Goal: Task Accomplishment & Management: Manage account settings

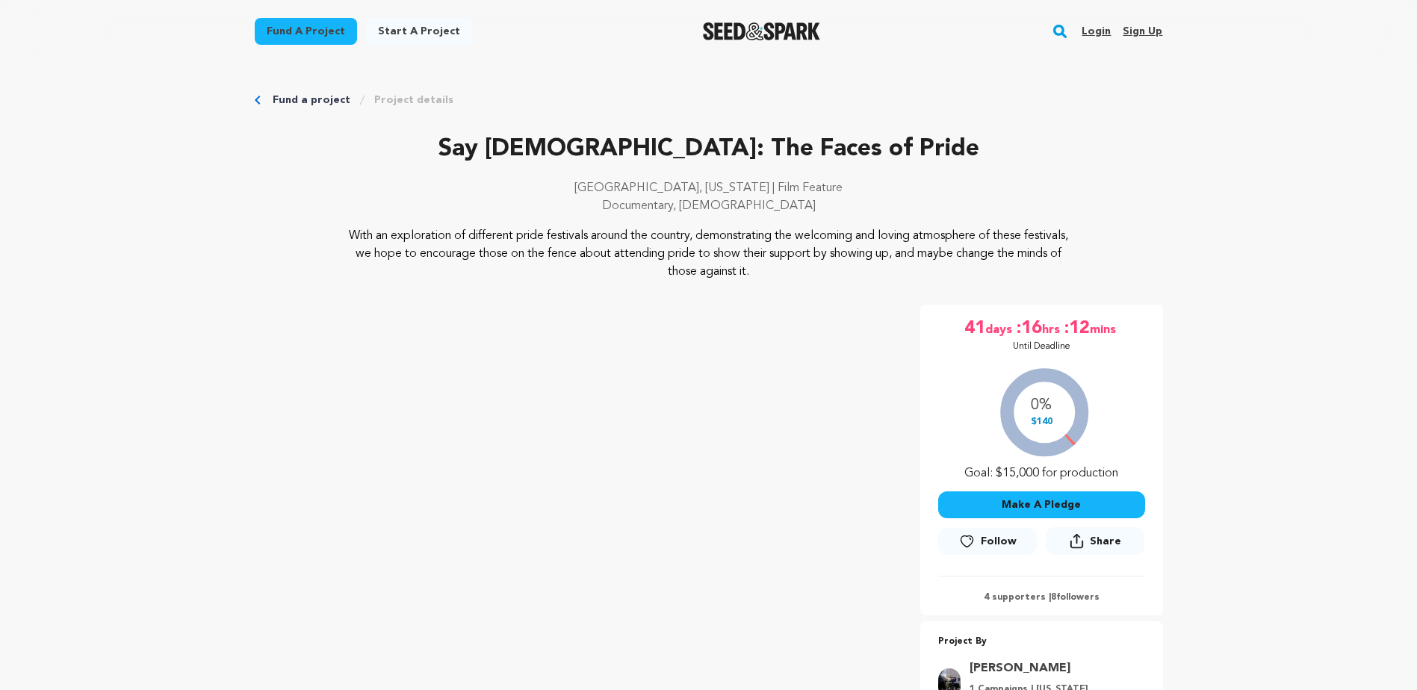
click at [1103, 23] on link "Login" at bounding box center [1096, 31] width 29 height 24
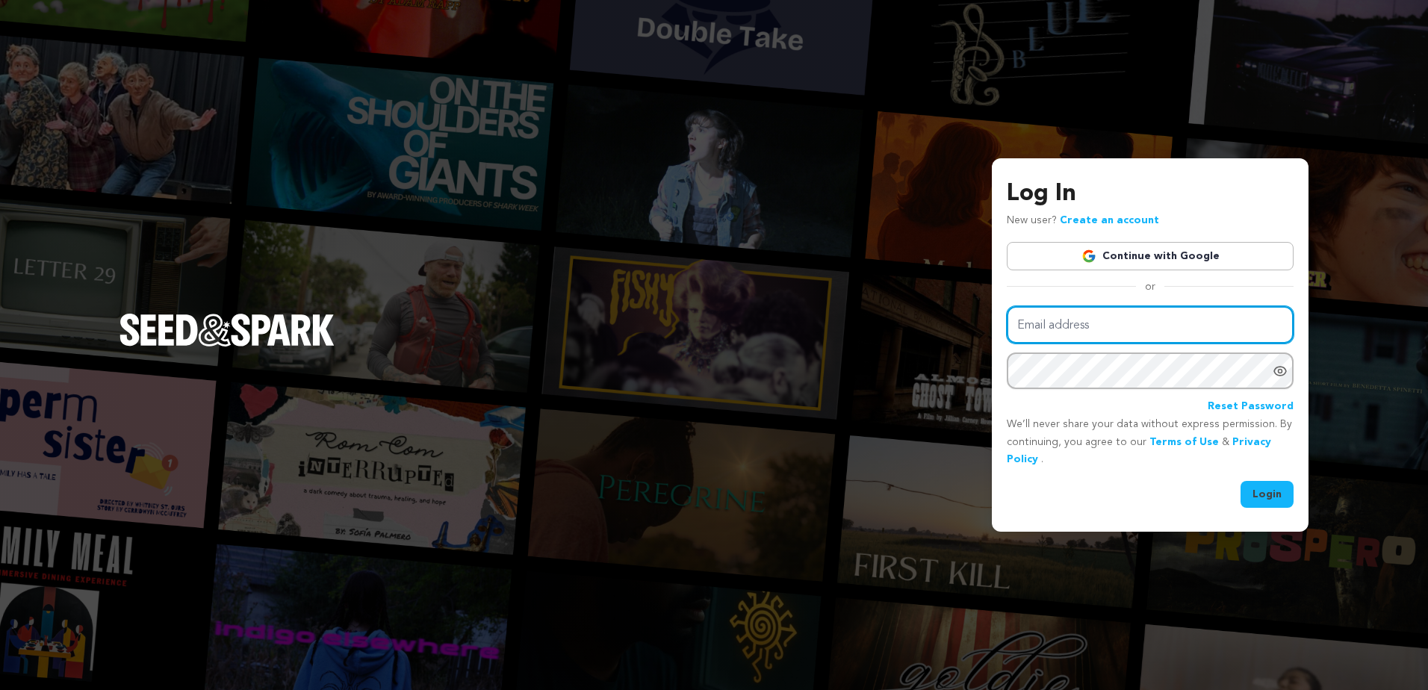
type input "info@johnlevengood.com"
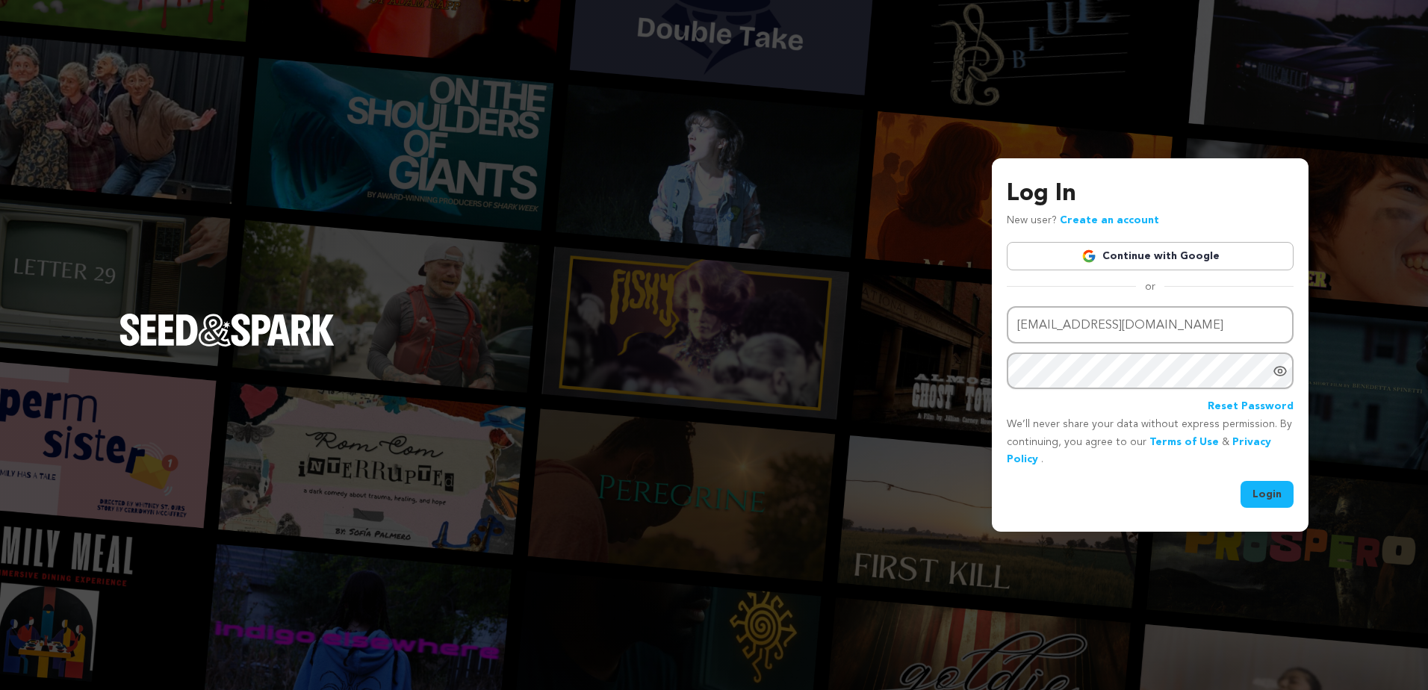
click at [1256, 501] on button "Login" at bounding box center [1267, 494] width 53 height 27
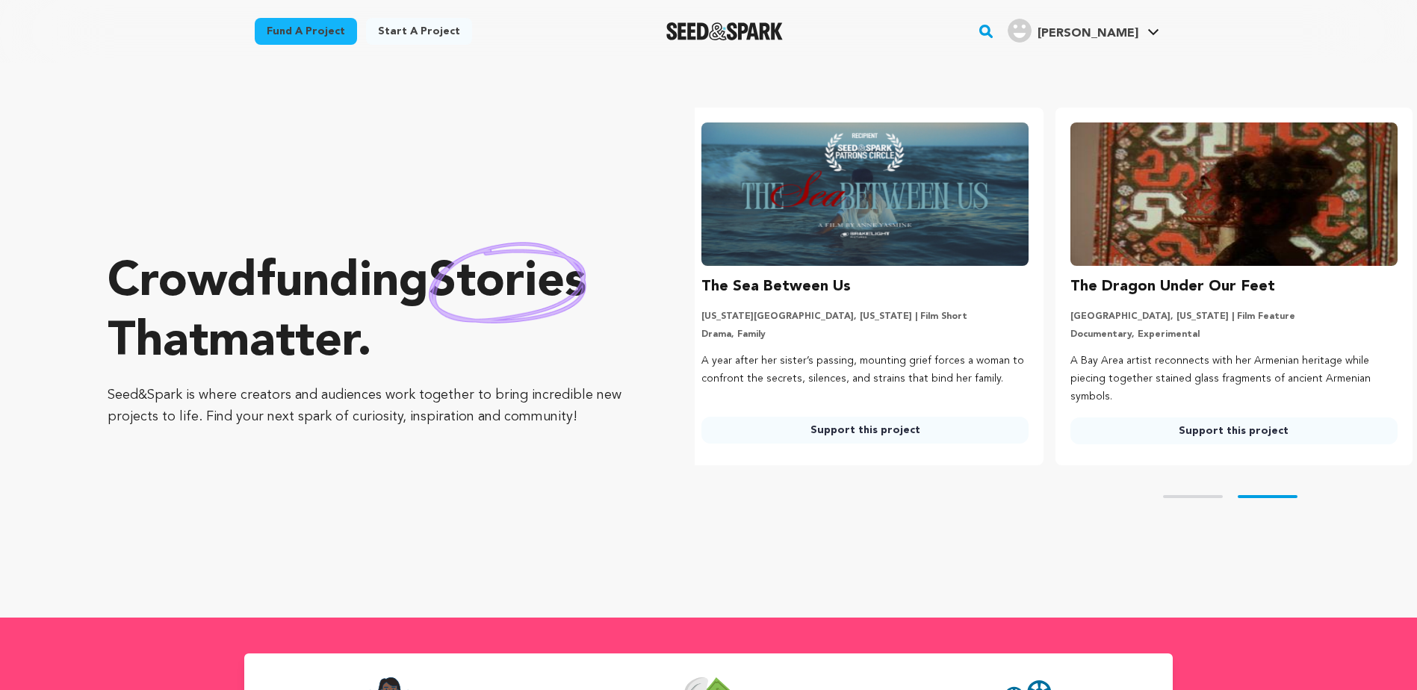
scroll to position [0, 381]
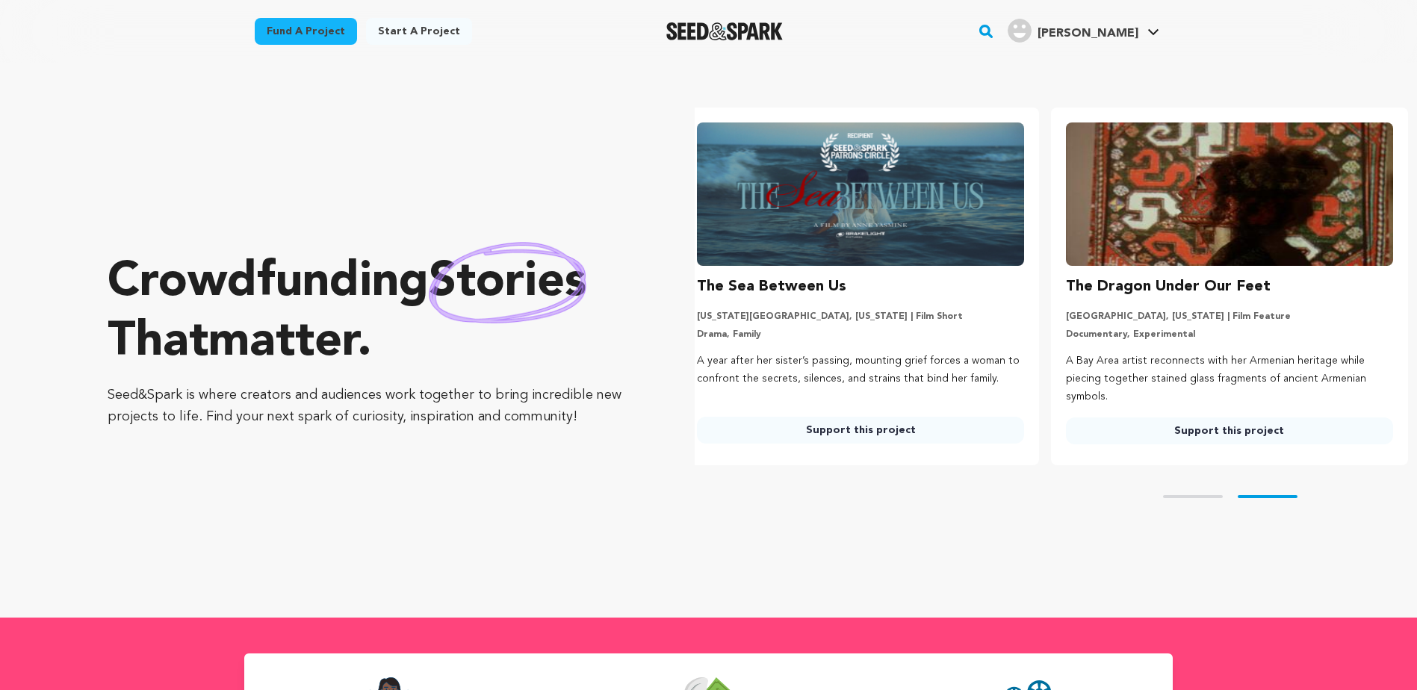
click at [521, 531] on div "Crowdfunding stories that matter . Seed&Spark is where creators and audiences w…" at bounding box center [371, 340] width 527 height 495
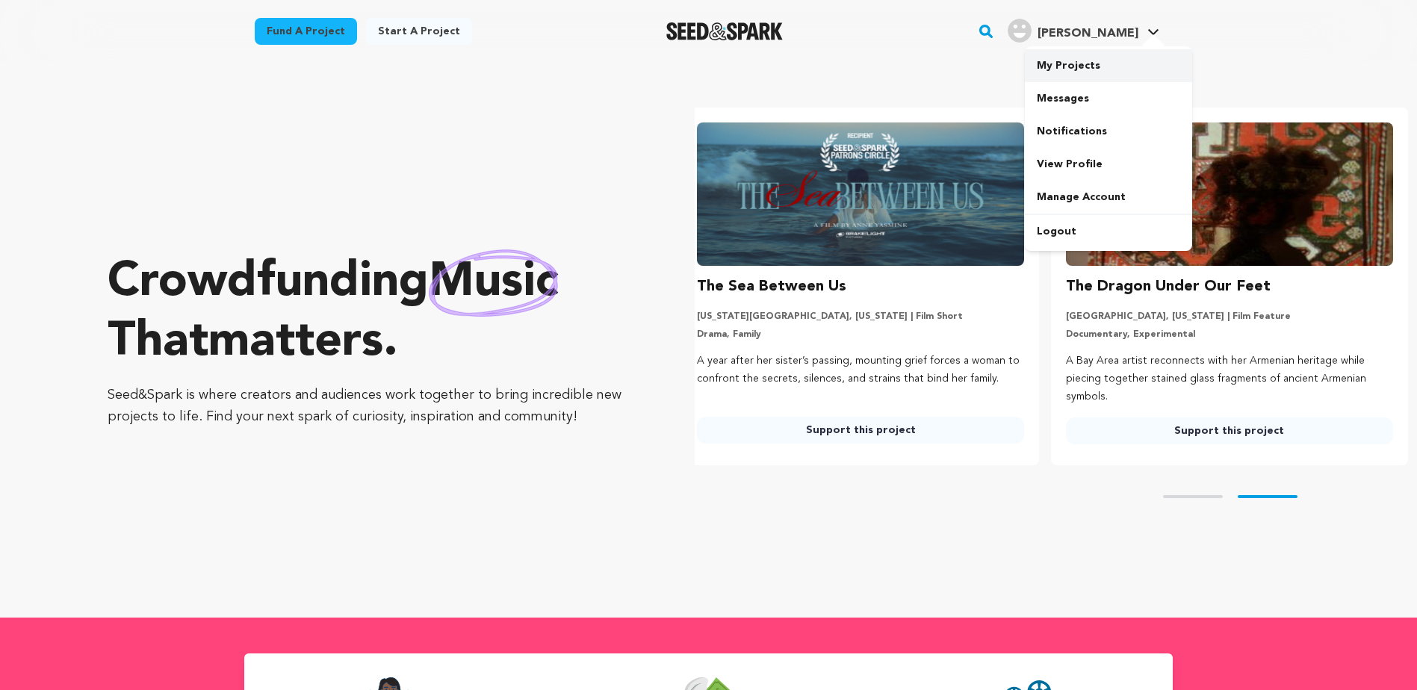
click at [1063, 72] on link "My Projects" at bounding box center [1108, 65] width 167 height 33
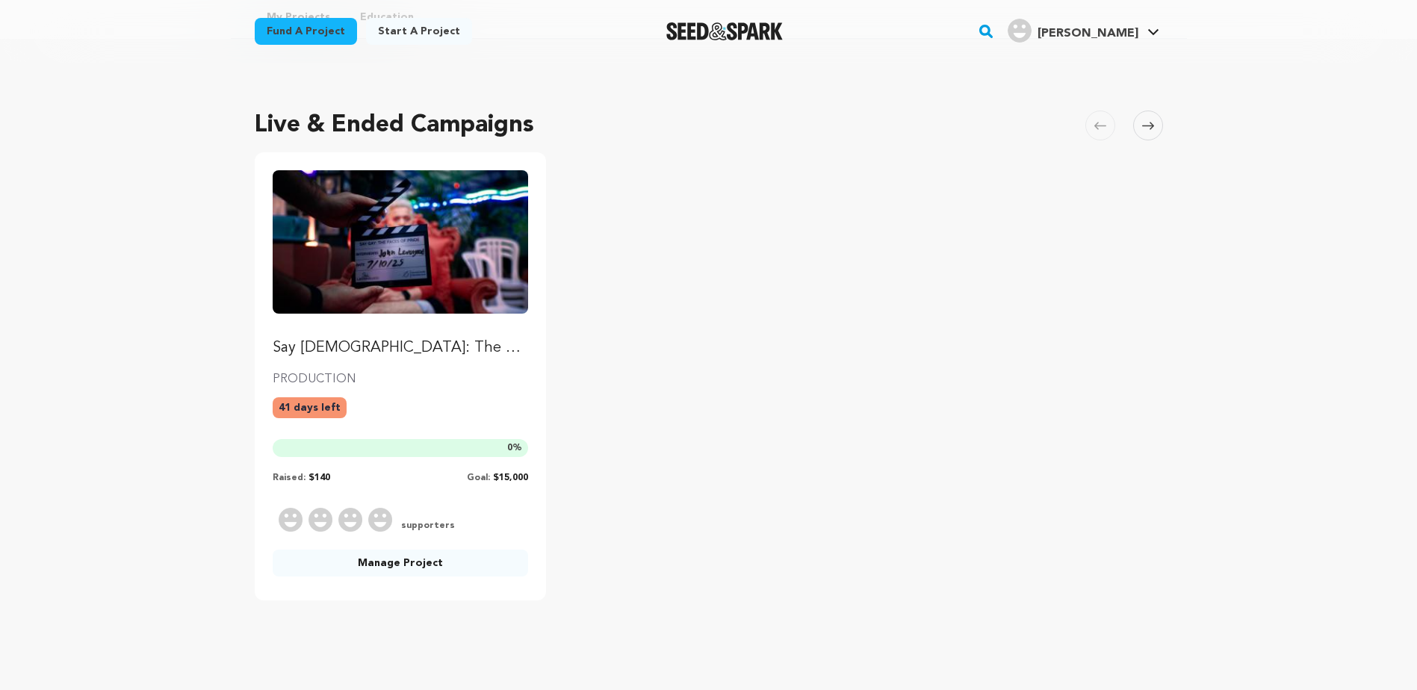
scroll to position [149, 0]
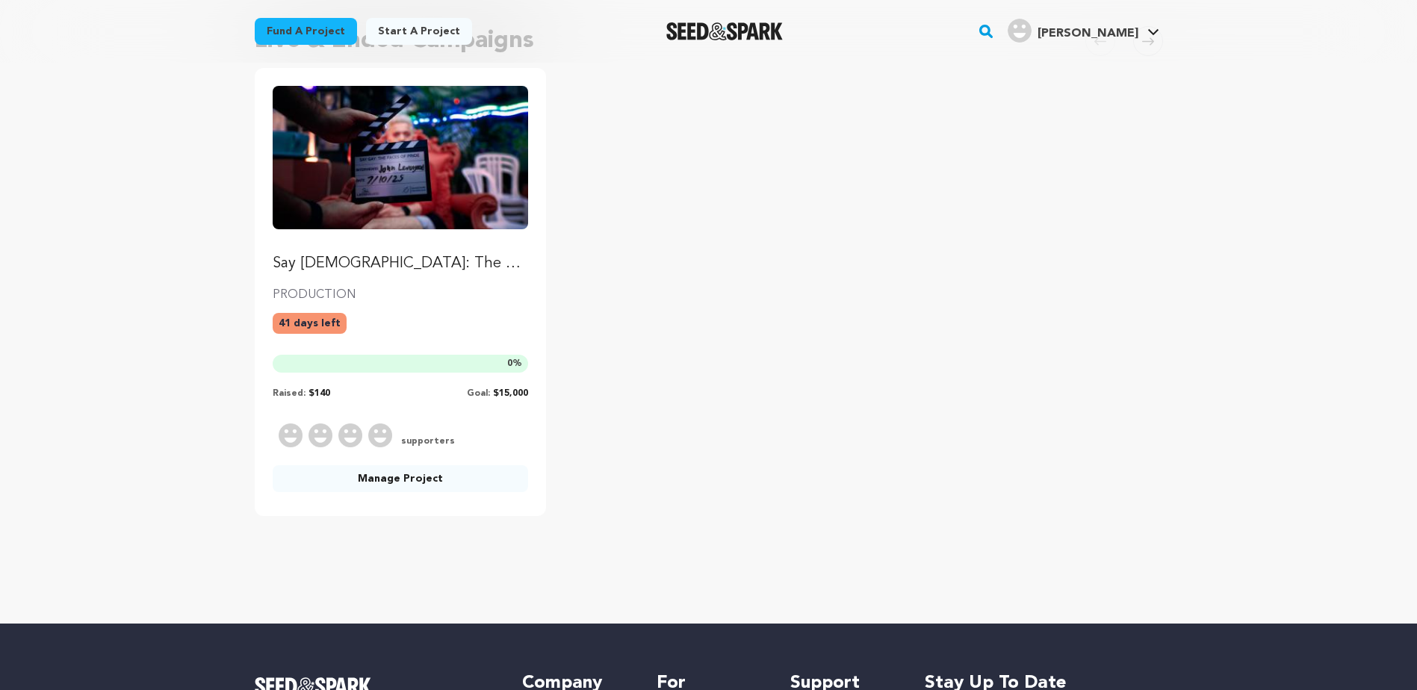
click at [394, 262] on p "Say Gay: The Faces of Pride" at bounding box center [401, 263] width 256 height 21
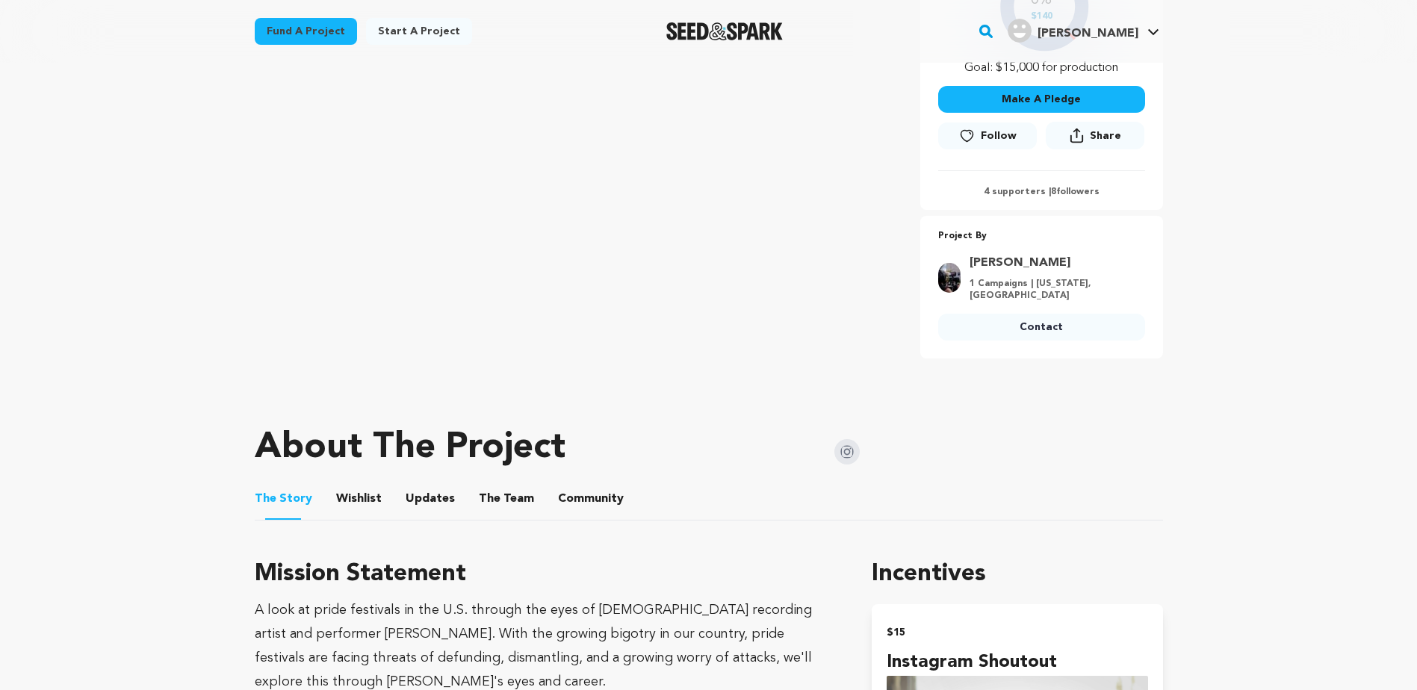
scroll to position [299, 0]
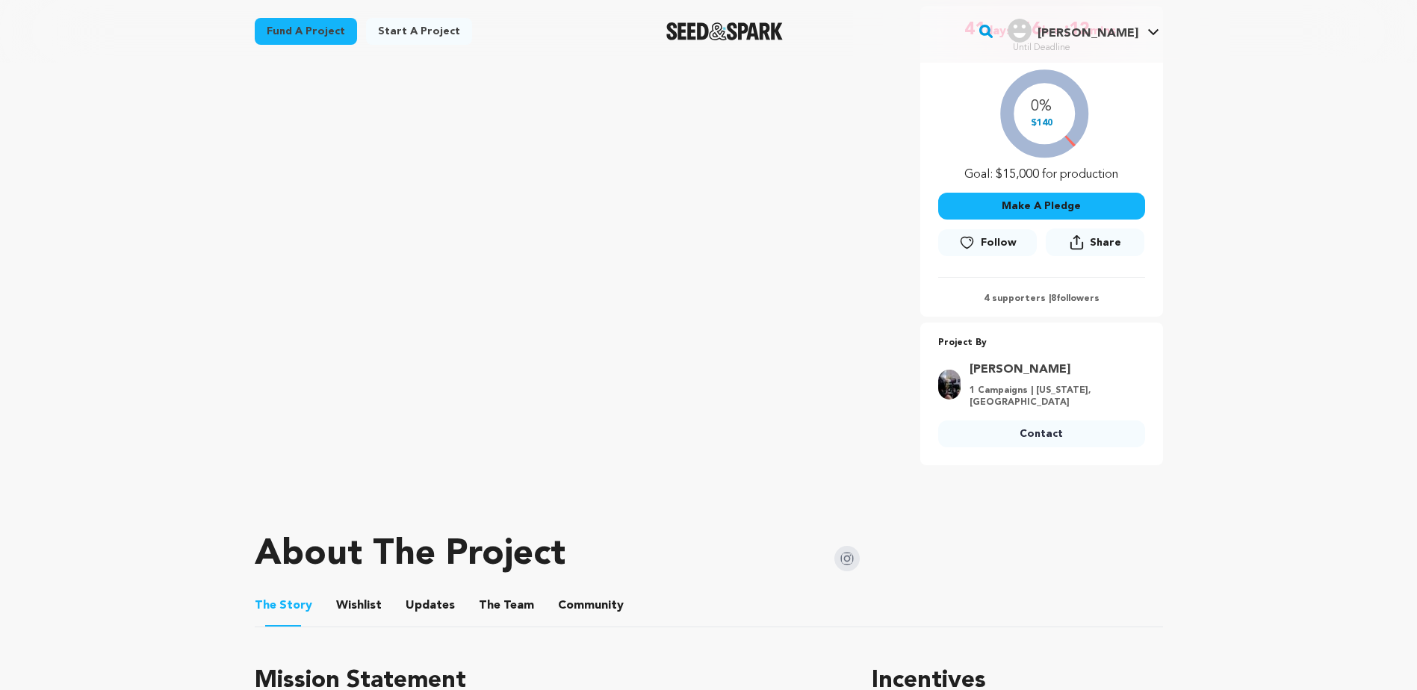
click at [1012, 300] on p "4 supporters | 8 followers" at bounding box center [1041, 299] width 207 height 12
click at [1071, 298] on p "4 supporters | 8 followers" at bounding box center [1041, 299] width 207 height 12
drag, startPoint x: 1071, startPoint y: 298, endPoint x: 1089, endPoint y: 303, distance: 19.2
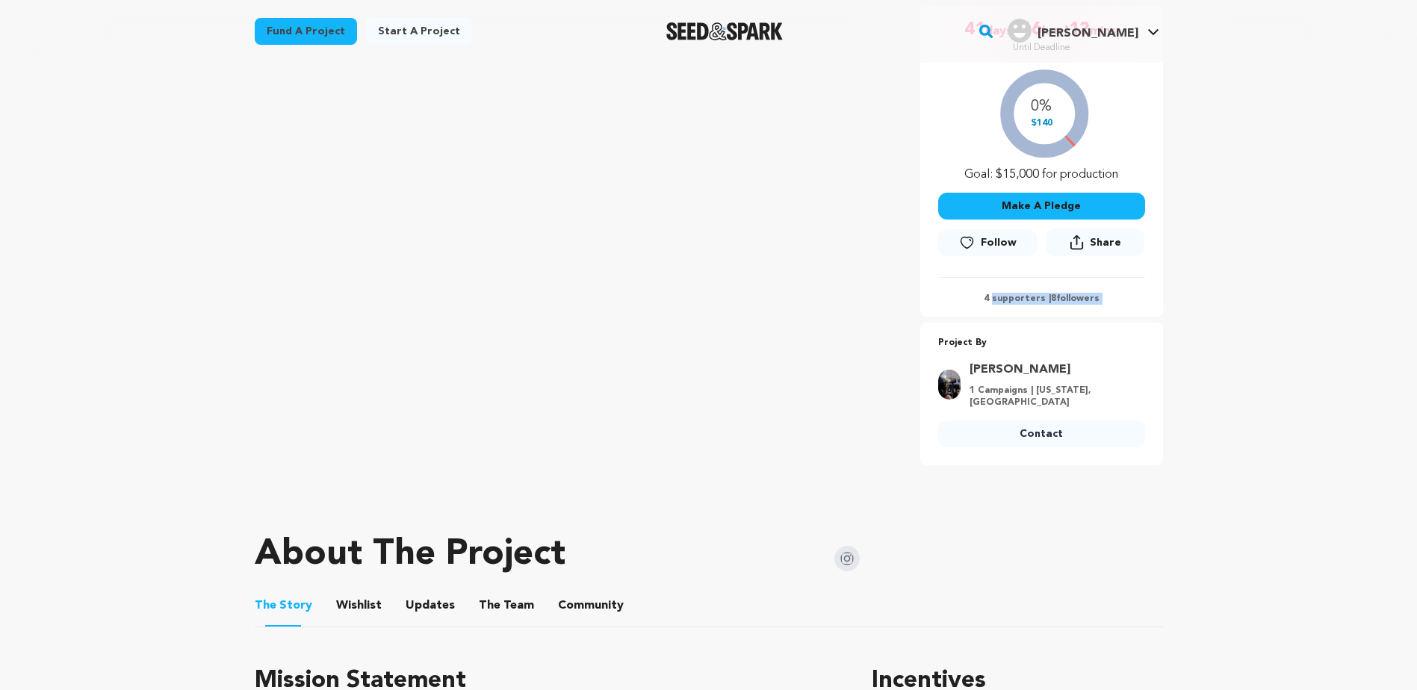
click at [1089, 303] on p "4 supporters | 8 followers" at bounding box center [1041, 299] width 207 height 12
drag, startPoint x: 1118, startPoint y: 302, endPoint x: 979, endPoint y: 298, distance: 139.0
click at [979, 298] on p "4 supporters | 8 followers" at bounding box center [1041, 299] width 207 height 12
drag, startPoint x: 979, startPoint y: 298, endPoint x: 1099, endPoint y: 298, distance: 120.3
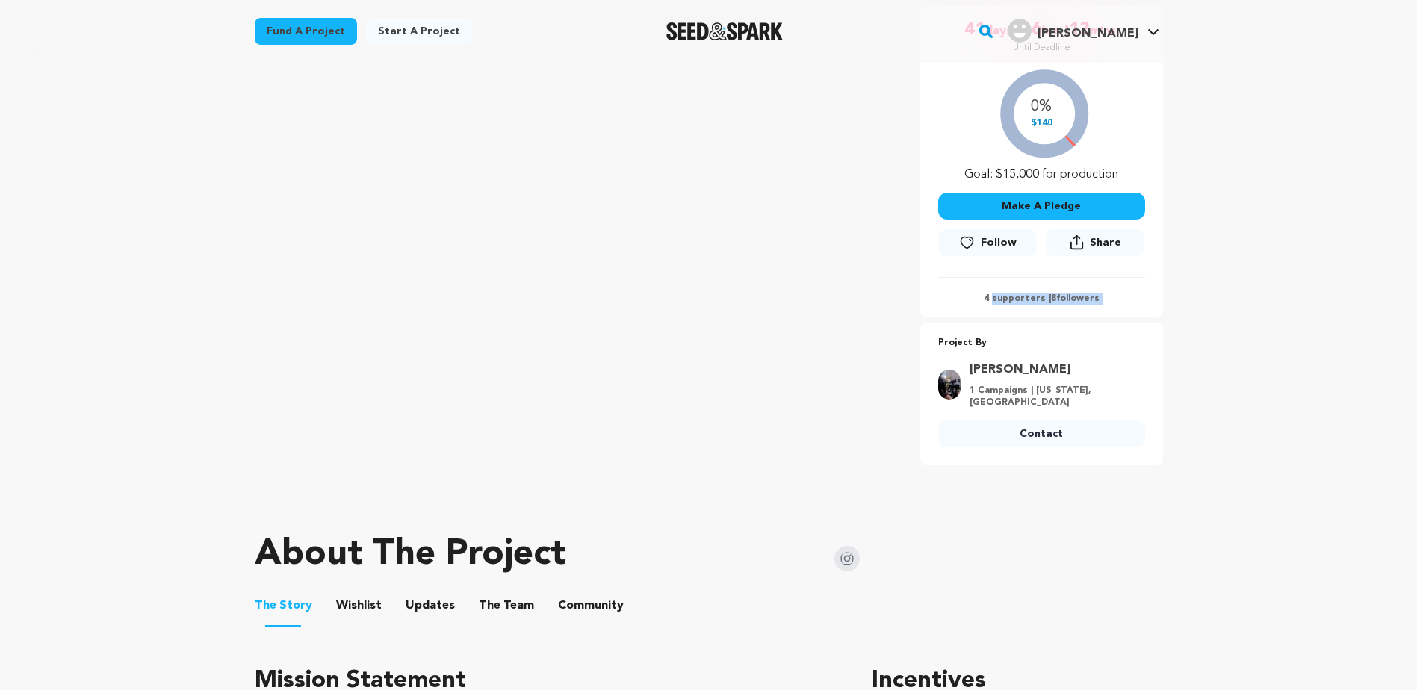
click at [1099, 298] on p "4 supporters | 8 followers" at bounding box center [1041, 299] width 207 height 12
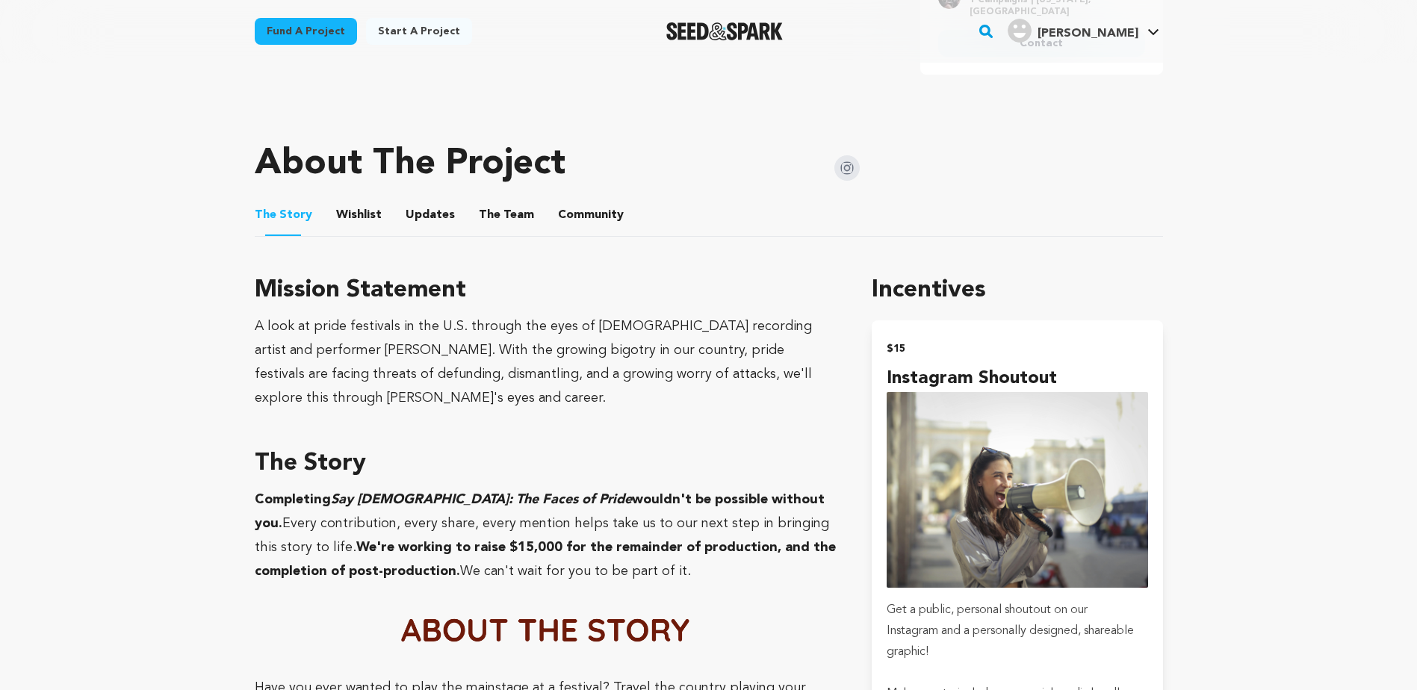
scroll to position [896, 0]
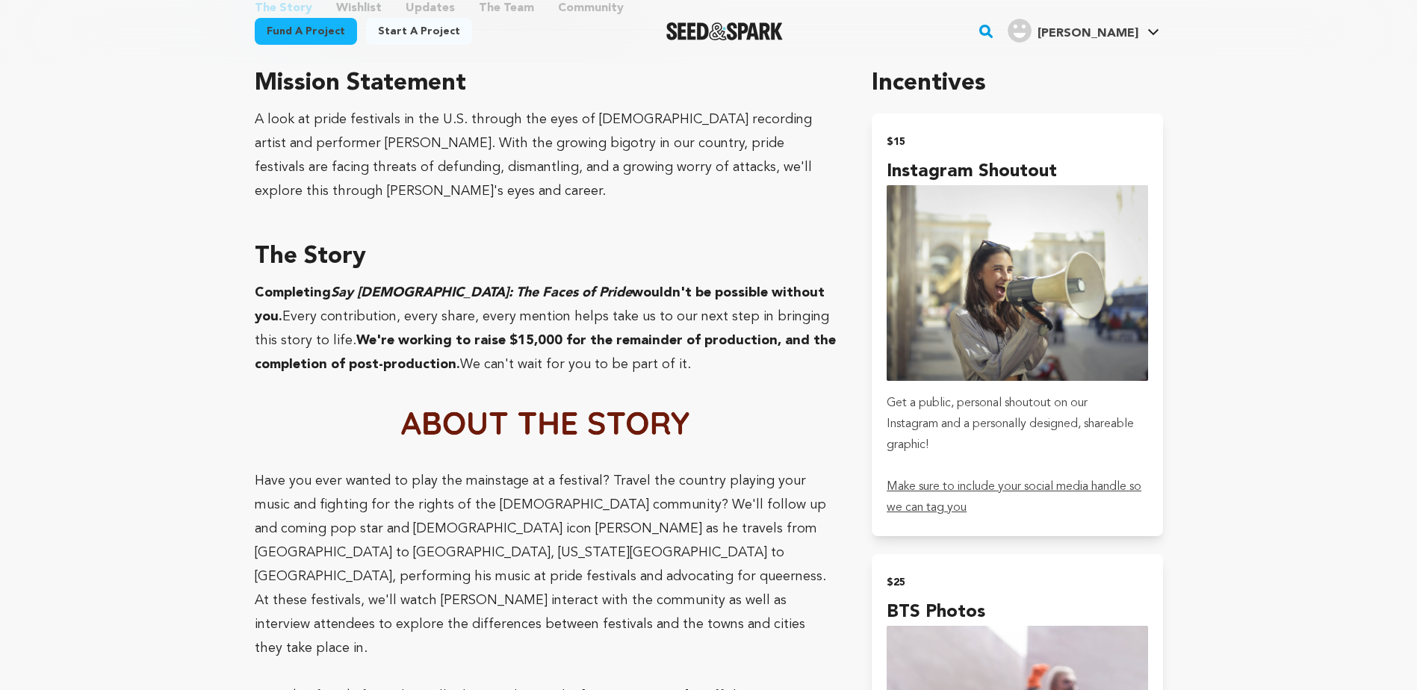
drag, startPoint x: 351, startPoint y: 337, endPoint x: 728, endPoint y: 362, distance: 377.4
click at [728, 362] on p "Completing Say Gay: The Faces of Pride wouldn't be possible without you. Every …" at bounding box center [546, 329] width 582 height 96
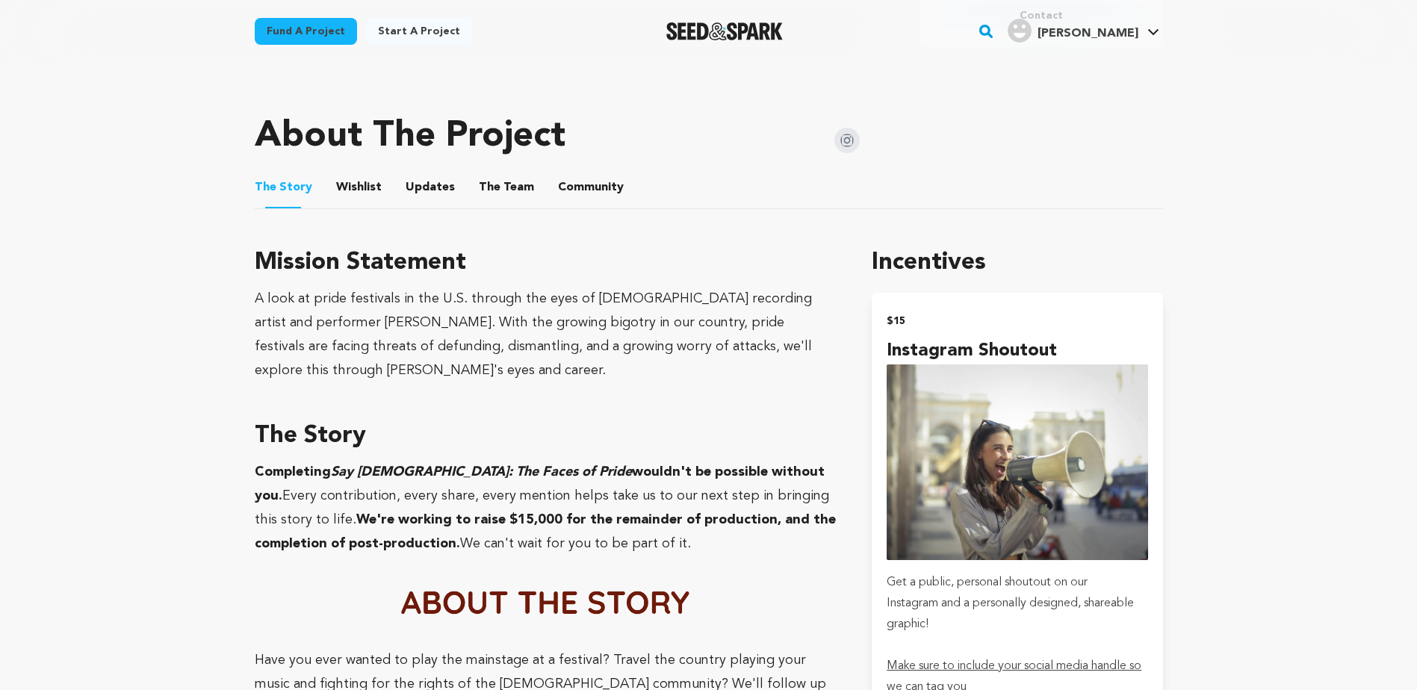
scroll to position [523, 0]
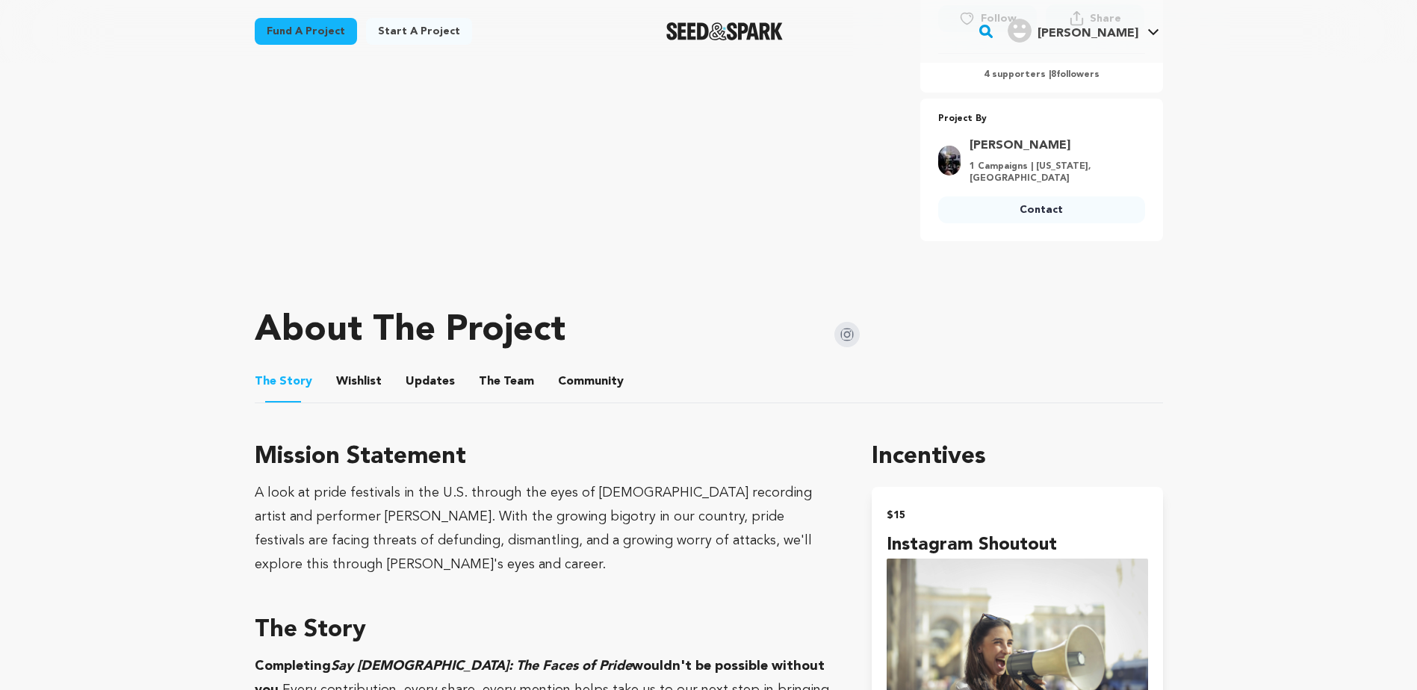
click at [433, 392] on button "Updates" at bounding box center [430, 385] width 36 height 36
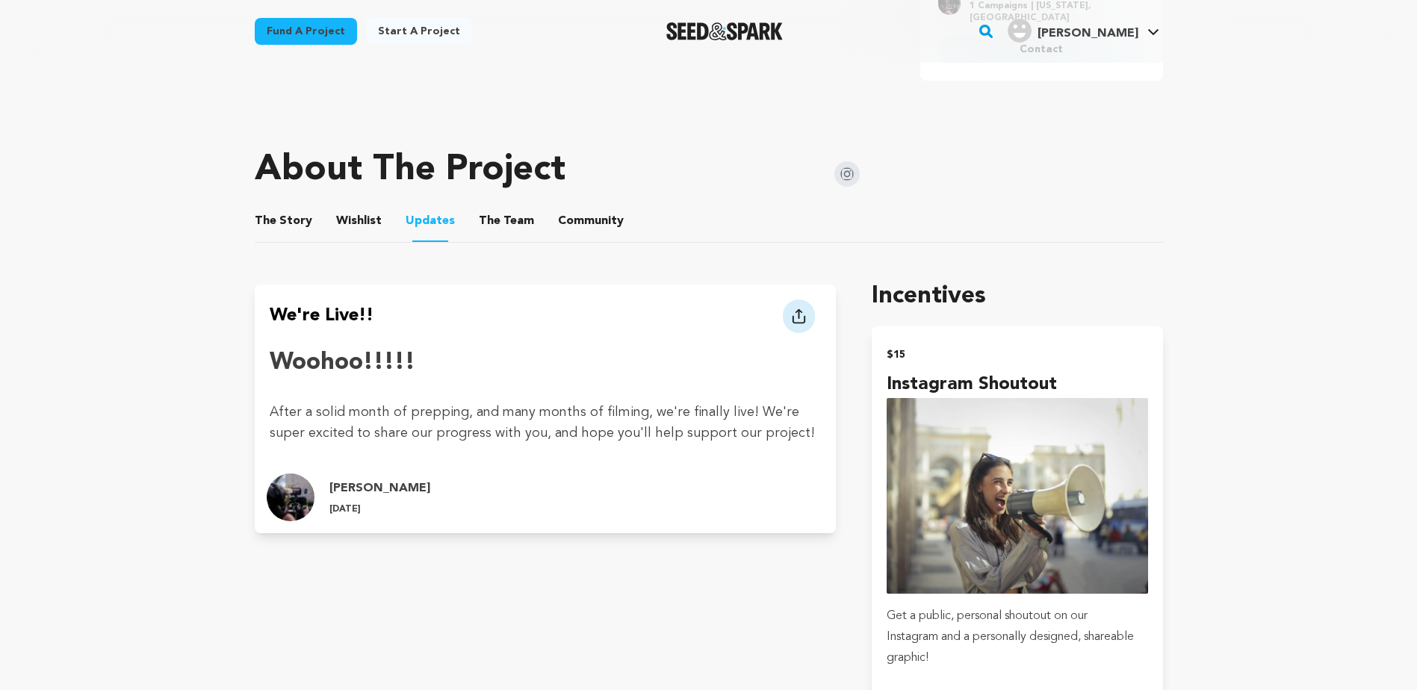
scroll to position [672, 0]
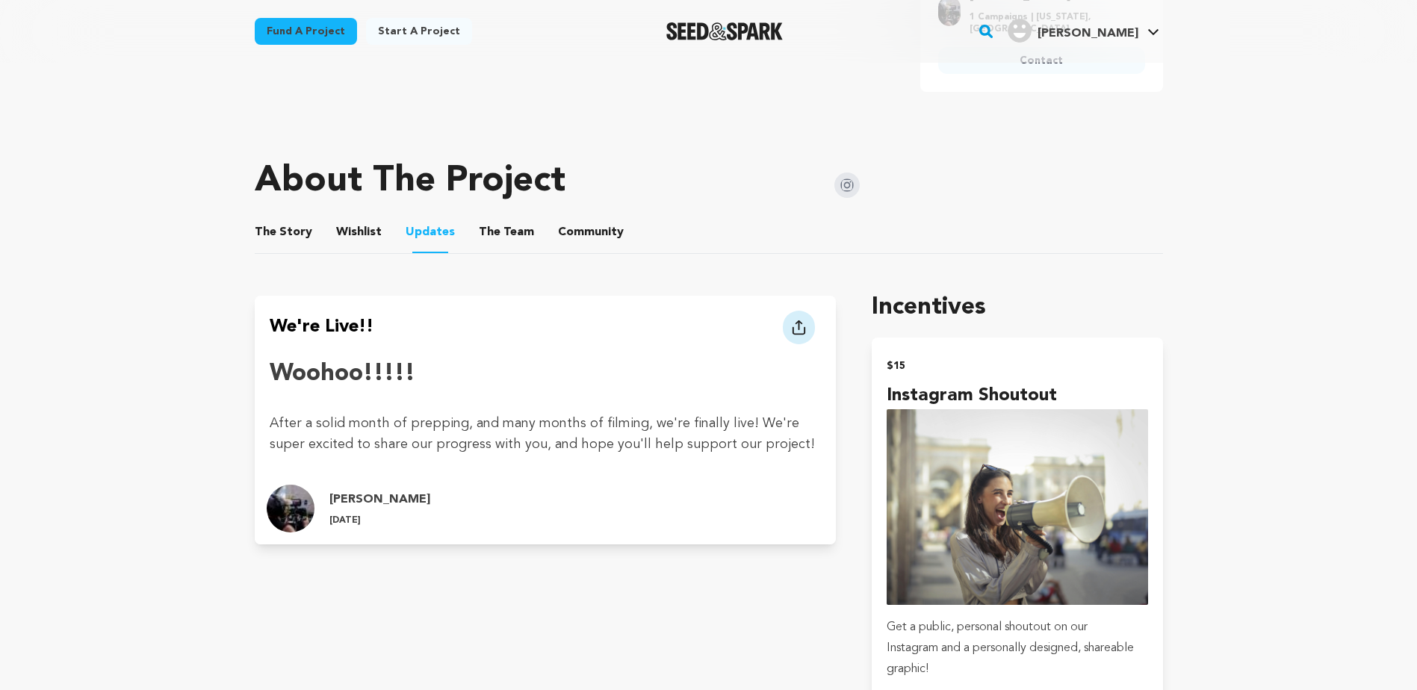
click at [498, 229] on button "The Team" at bounding box center [507, 235] width 36 height 36
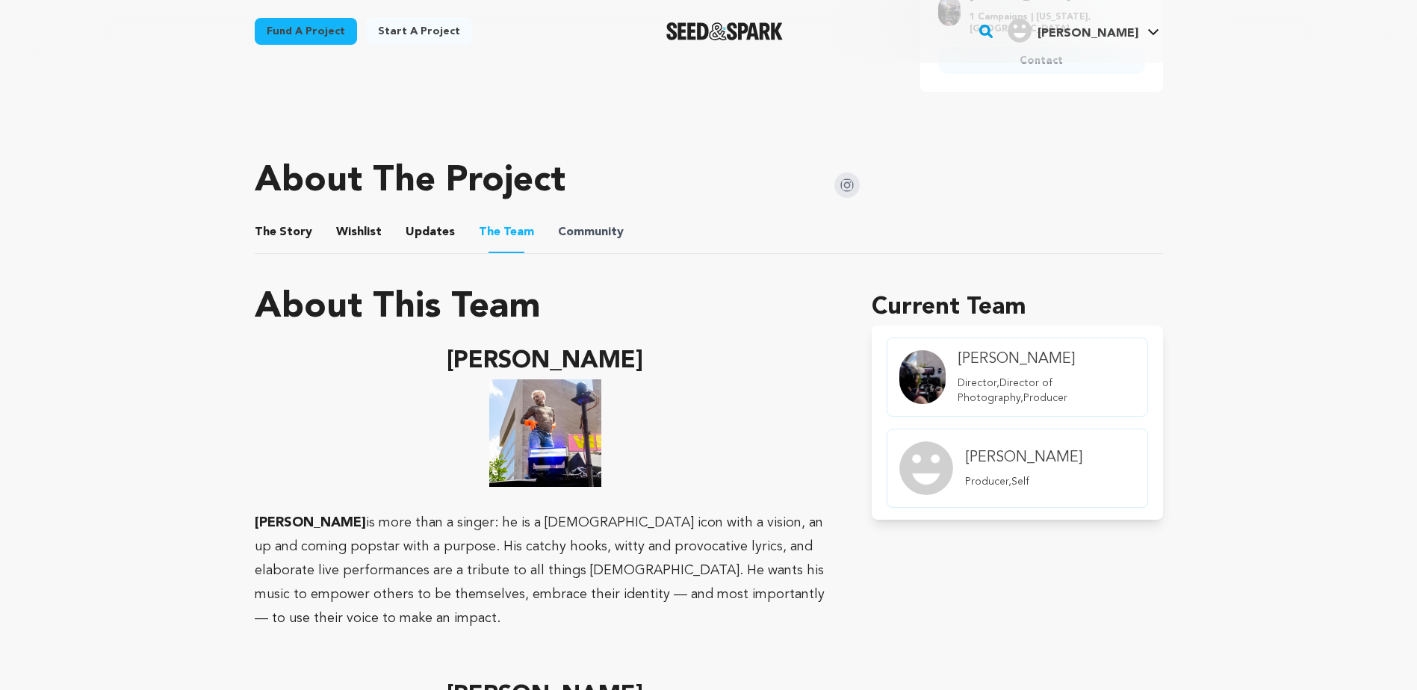
click at [560, 240] on span "Community" at bounding box center [591, 232] width 66 height 18
click at [367, 230] on button "Wishlist" at bounding box center [359, 235] width 36 height 36
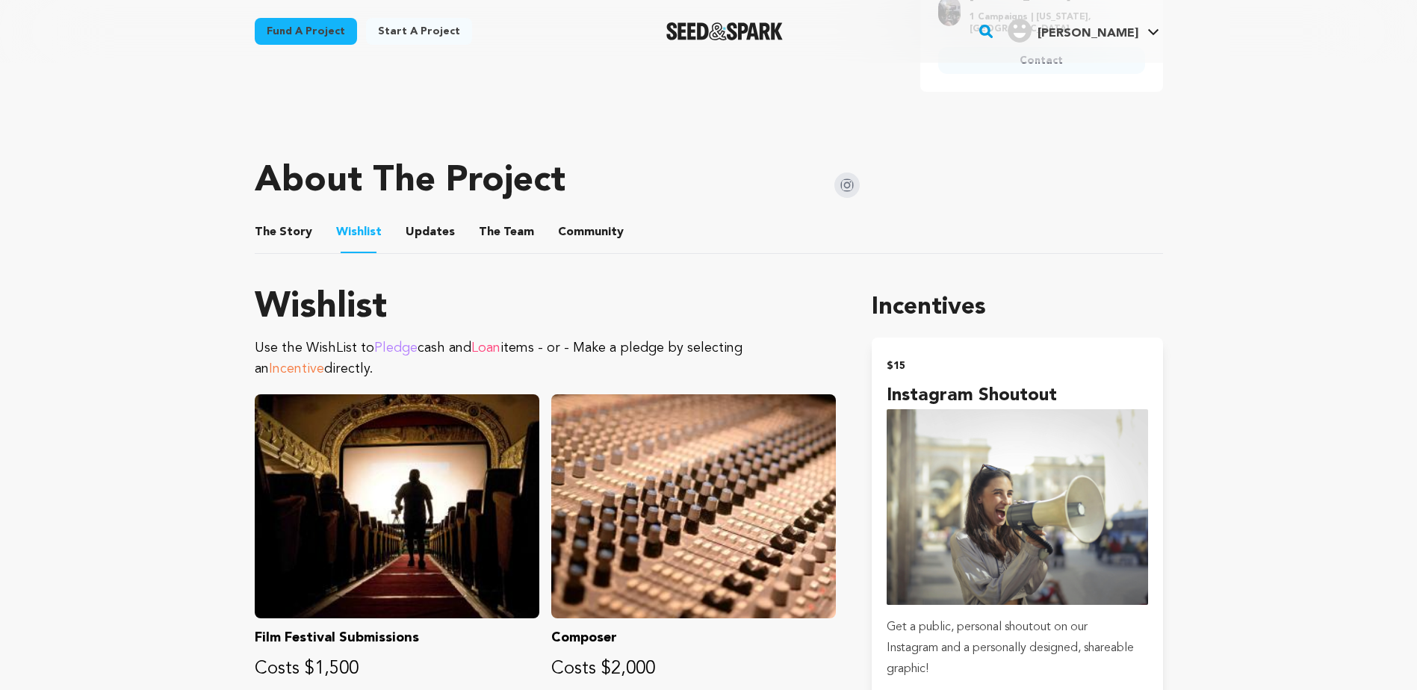
click at [430, 229] on button "Updates" at bounding box center [430, 235] width 36 height 36
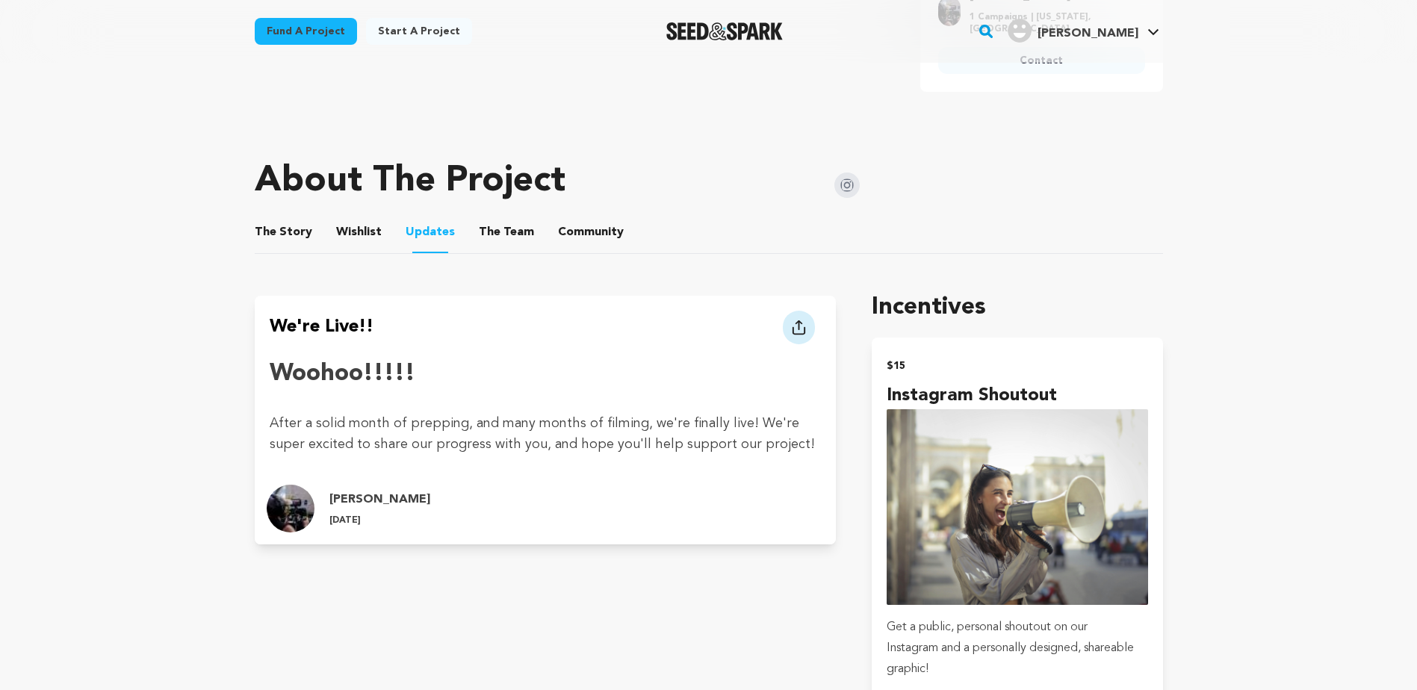
click at [344, 231] on button "Wishlist" at bounding box center [359, 235] width 36 height 36
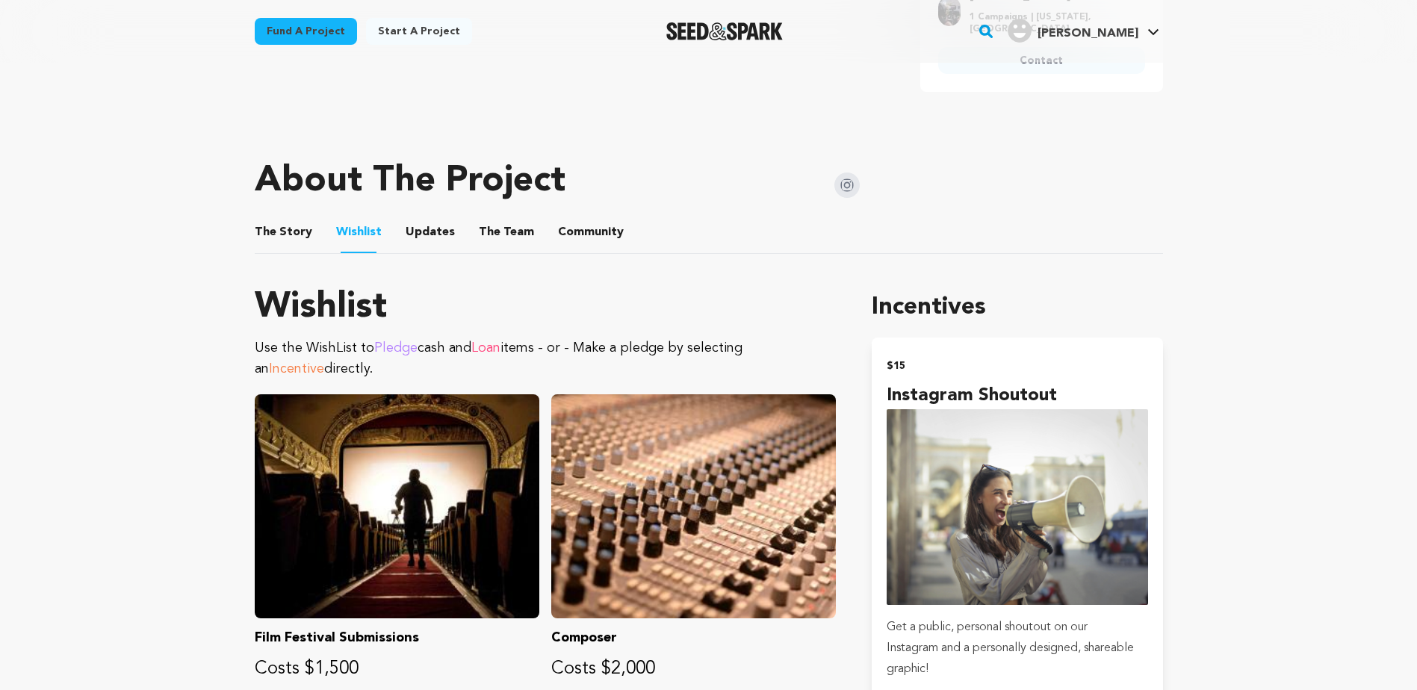
click at [270, 227] on button "The Story" at bounding box center [283, 235] width 36 height 36
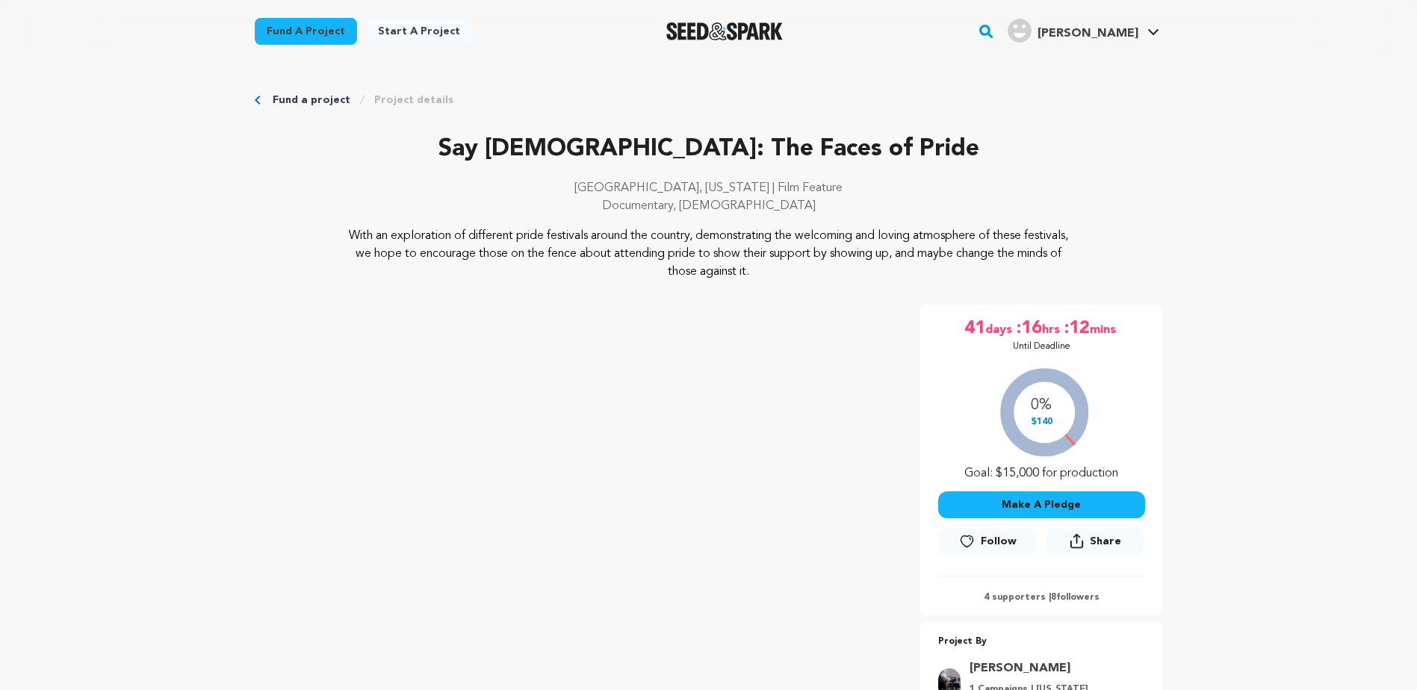
drag, startPoint x: 815, startPoint y: 266, endPoint x: 264, endPoint y: 232, distance: 552.4
click at [264, 232] on div "With an exploration of different pride festivals around the country, demonstrat…" at bounding box center [709, 254] width 908 height 54
drag, startPoint x: 264, startPoint y: 232, endPoint x: 303, endPoint y: 247, distance: 42.3
click at [303, 247] on div "With an exploration of different pride festivals around the country, demonstrat…" at bounding box center [709, 254] width 908 height 54
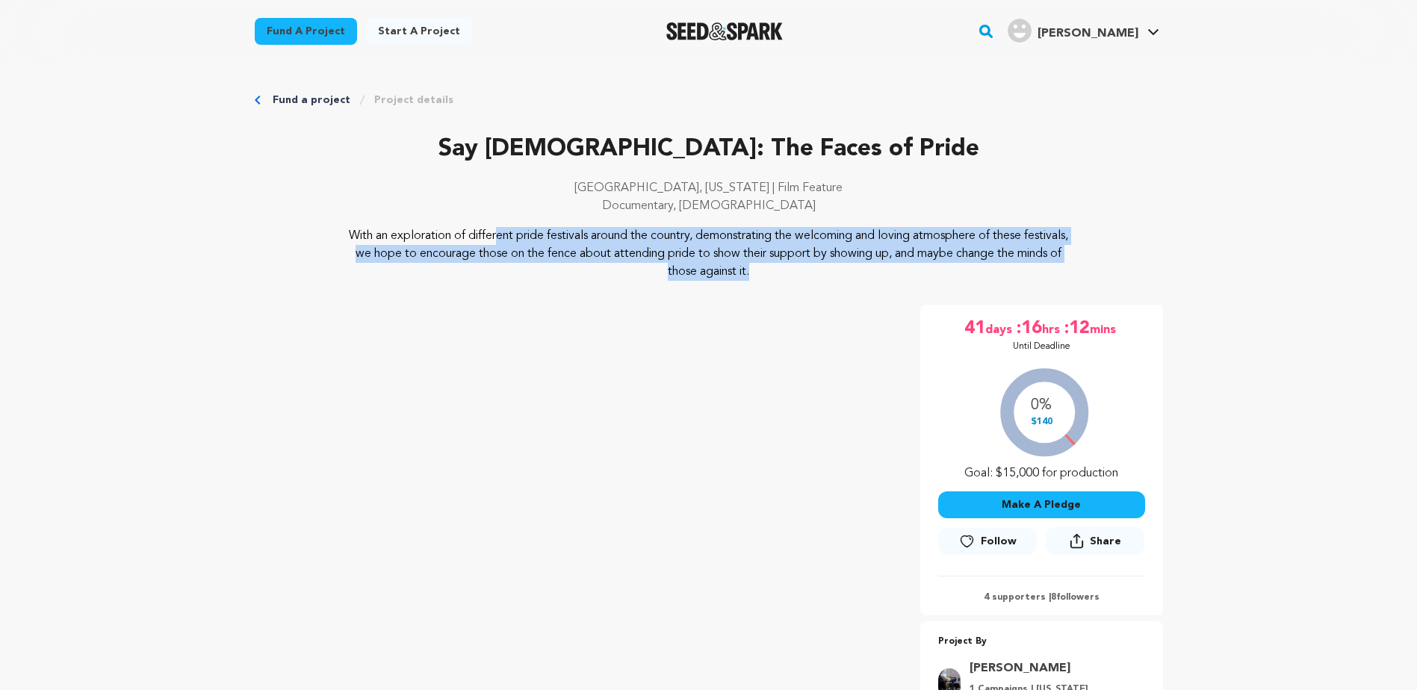
drag, startPoint x: 323, startPoint y: 232, endPoint x: 836, endPoint y: 304, distance: 518.2
click at [836, 304] on div "Say Gay: The Faces of Pride Arlington, Virginia | Film Feature Documentary, LGB…" at bounding box center [709, 447] width 908 height 633
click at [838, 302] on div "Say Gay: The Faces of Pride Arlington, Virginia | Film Feature Documentary, LGB…" at bounding box center [709, 447] width 908 height 633
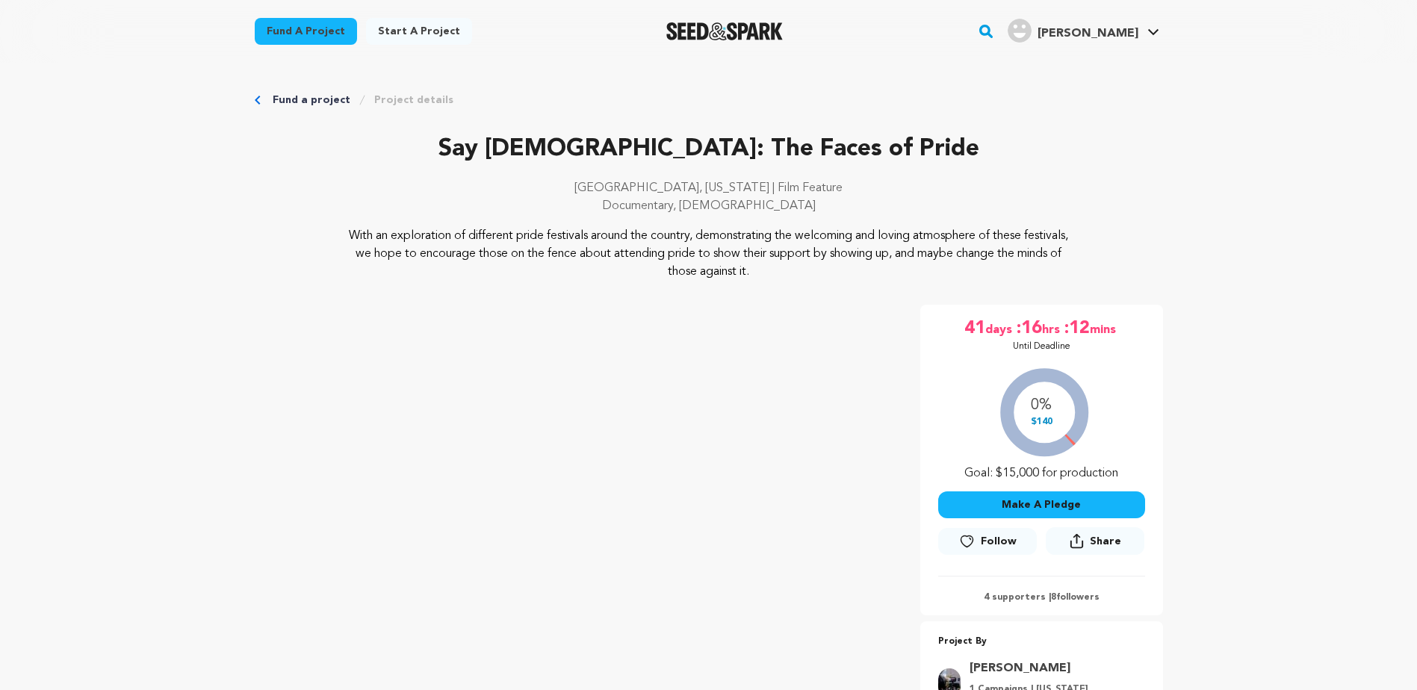
click at [831, 284] on div "Say Gay: The Faces of Pride Arlington, Virginia | Film Feature Documentary, LGB…" at bounding box center [709, 447] width 908 height 633
click at [876, 217] on div "Arlington, Virginia | Film Feature Documentary, LGBTQ" at bounding box center [709, 203] width 908 height 48
click at [1074, 64] on link "My Projects" at bounding box center [1108, 65] width 167 height 33
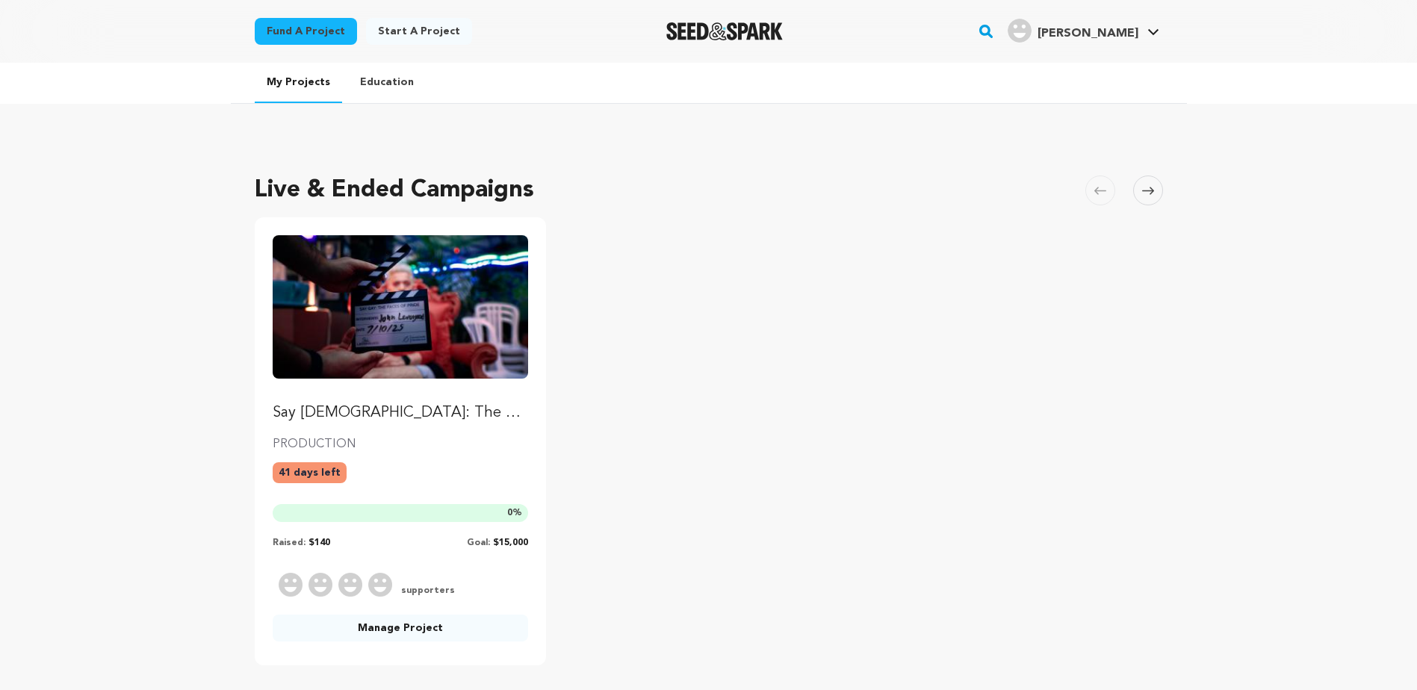
click at [396, 630] on link "Manage Project" at bounding box center [401, 628] width 256 height 27
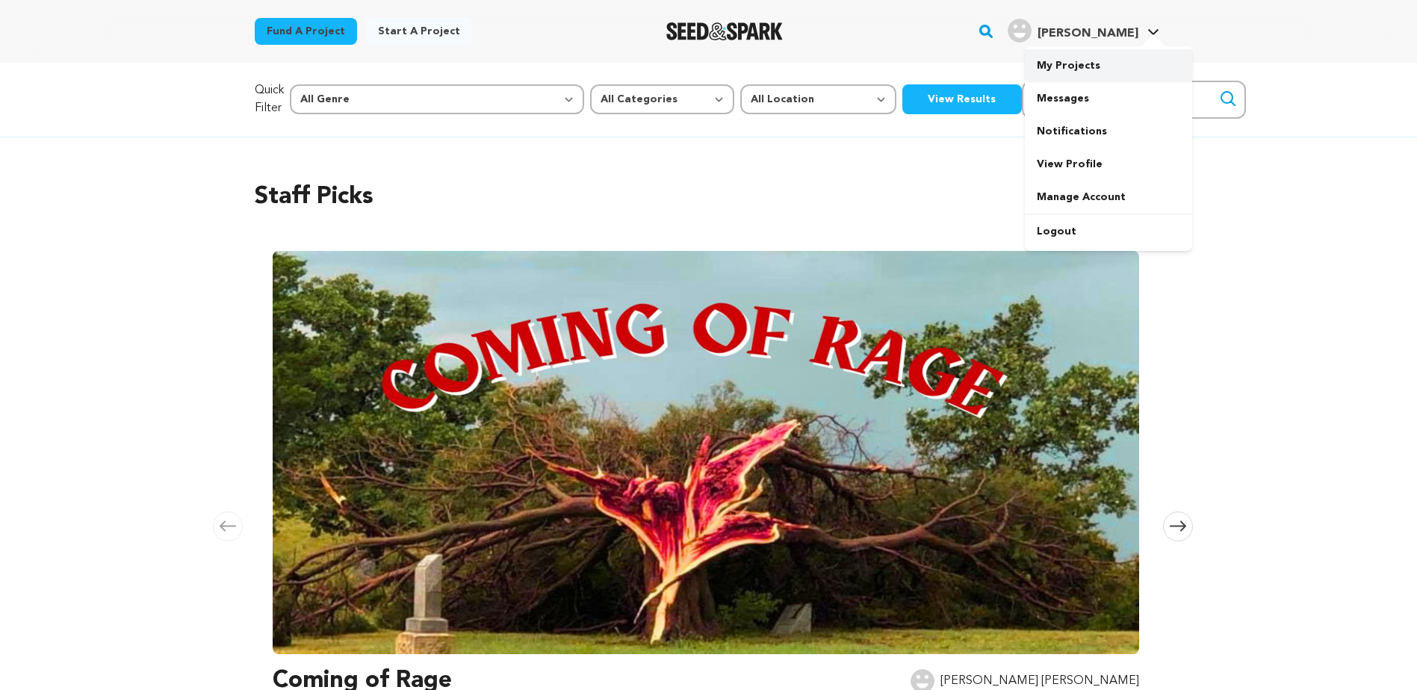
click at [1086, 73] on link "My Projects" at bounding box center [1108, 65] width 167 height 33
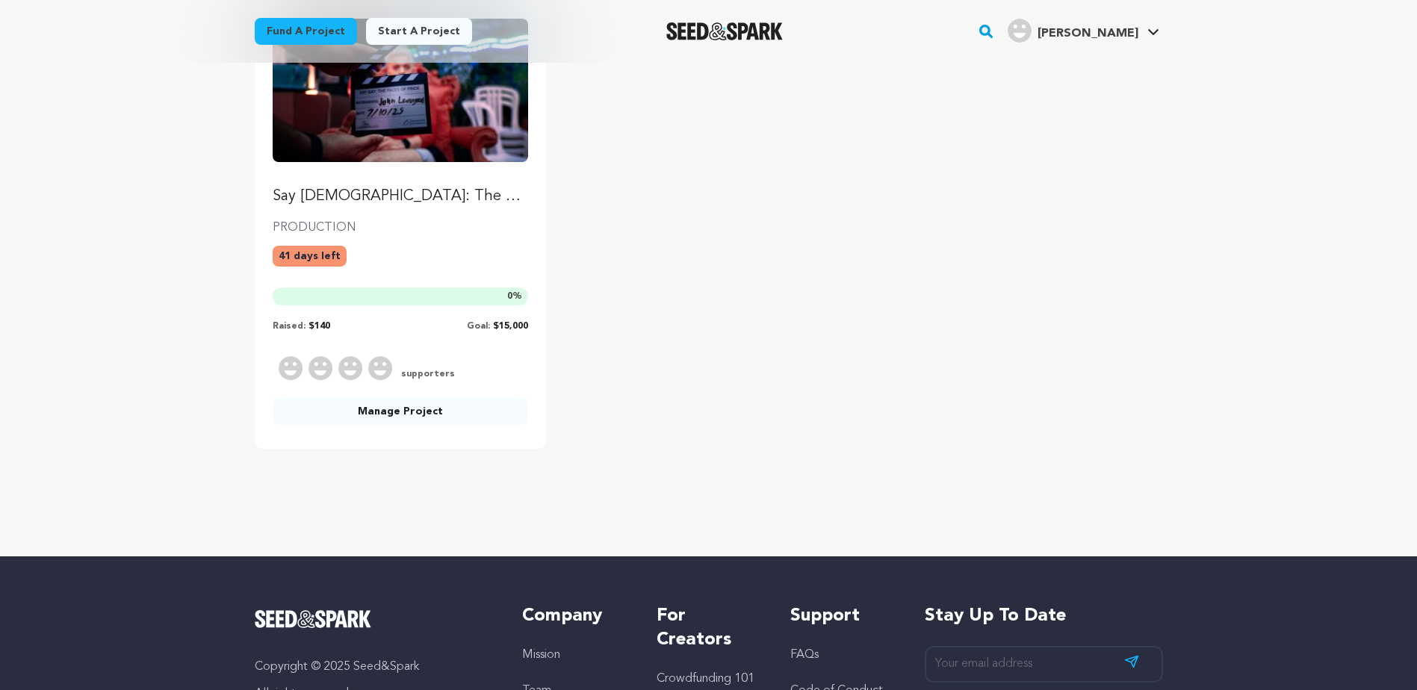
scroll to position [224, 0]
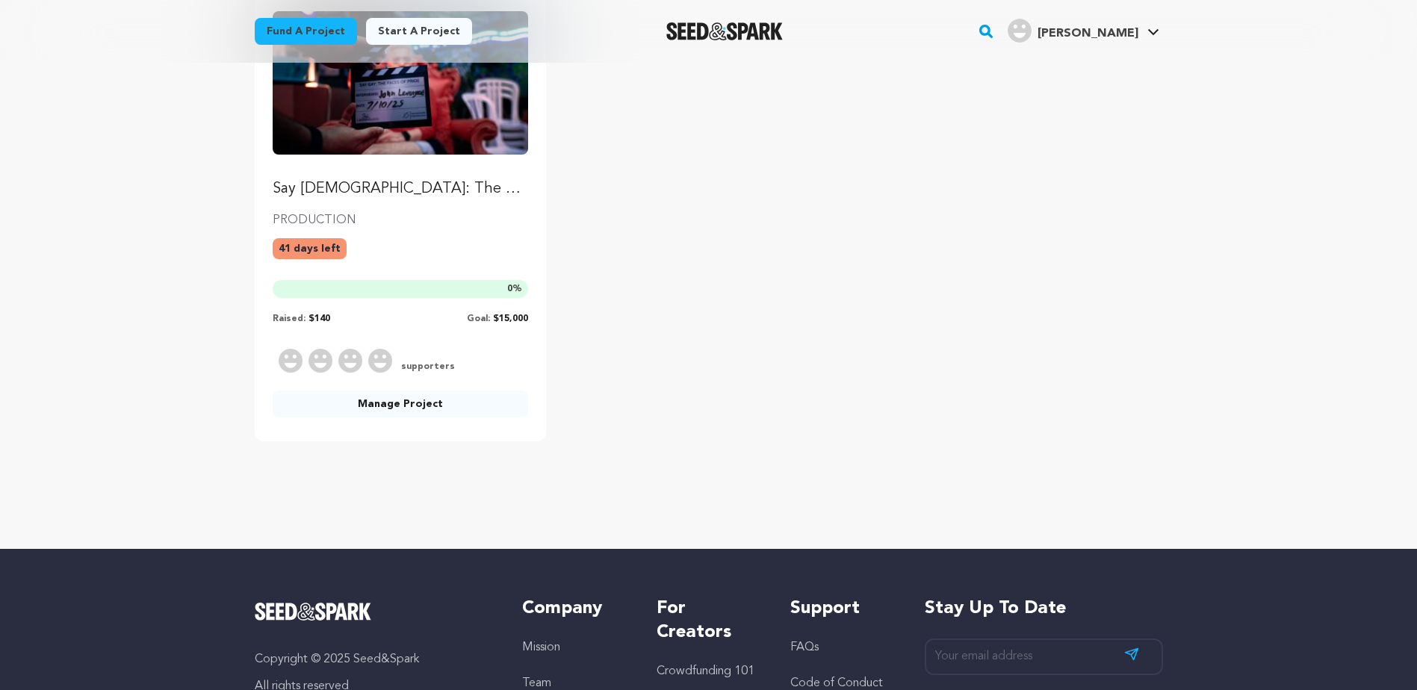
click at [419, 371] on span "supporters" at bounding box center [426, 367] width 57 height 12
click at [303, 360] on div "+0 supporters" at bounding box center [401, 361] width 256 height 24
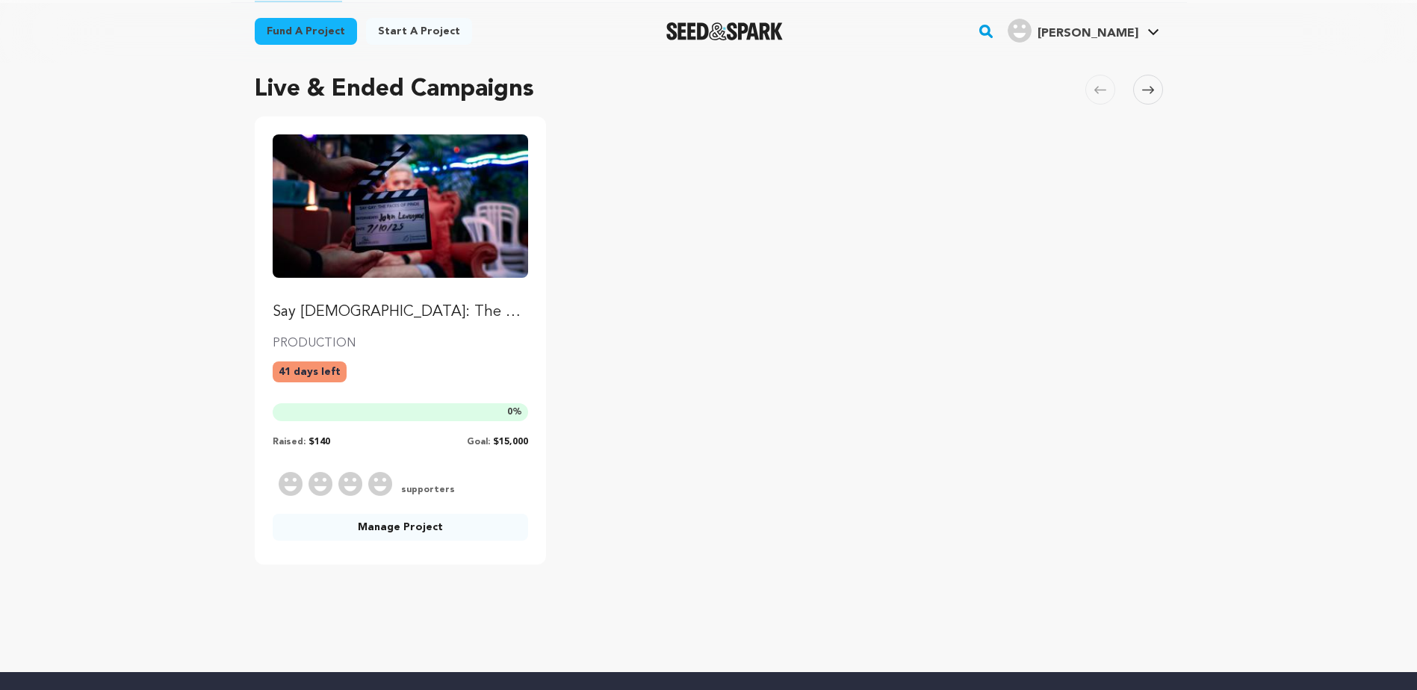
scroll to position [0, 0]
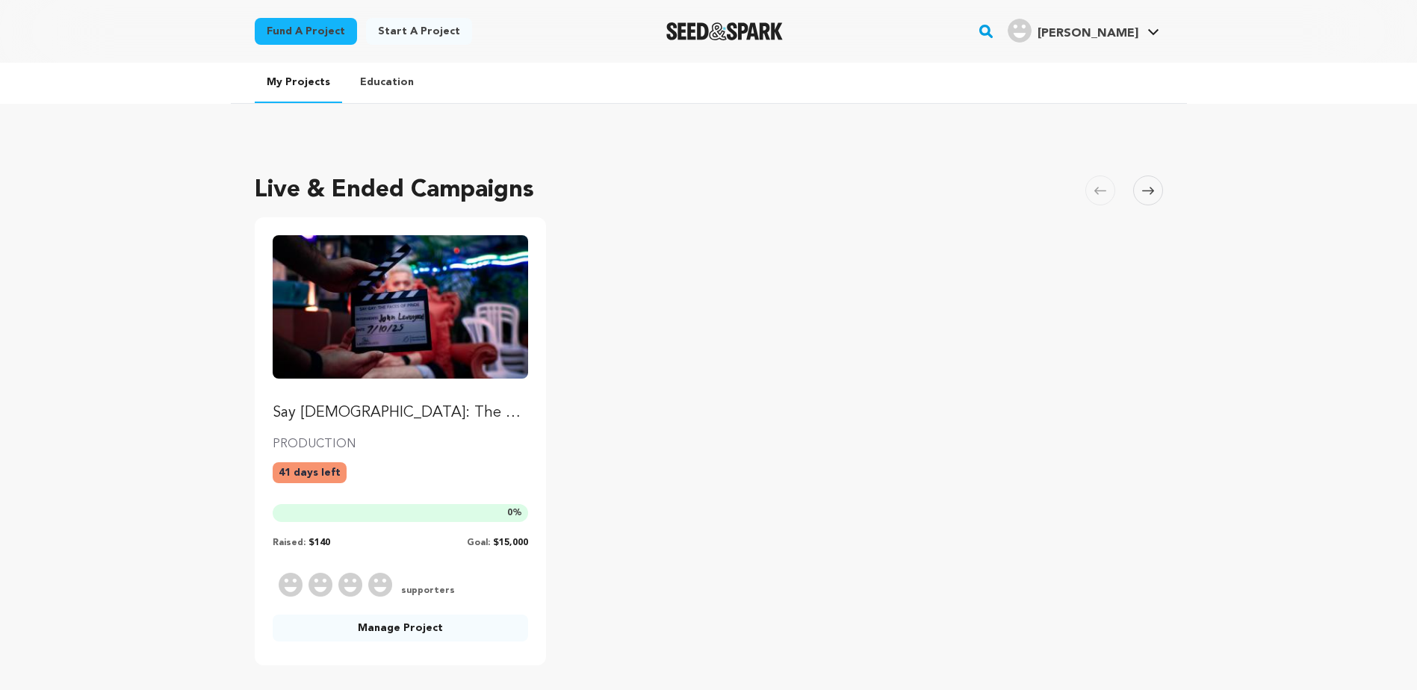
click at [390, 415] on p "Say [DEMOGRAPHIC_DATA]: The Faces of Pride" at bounding box center [401, 413] width 256 height 21
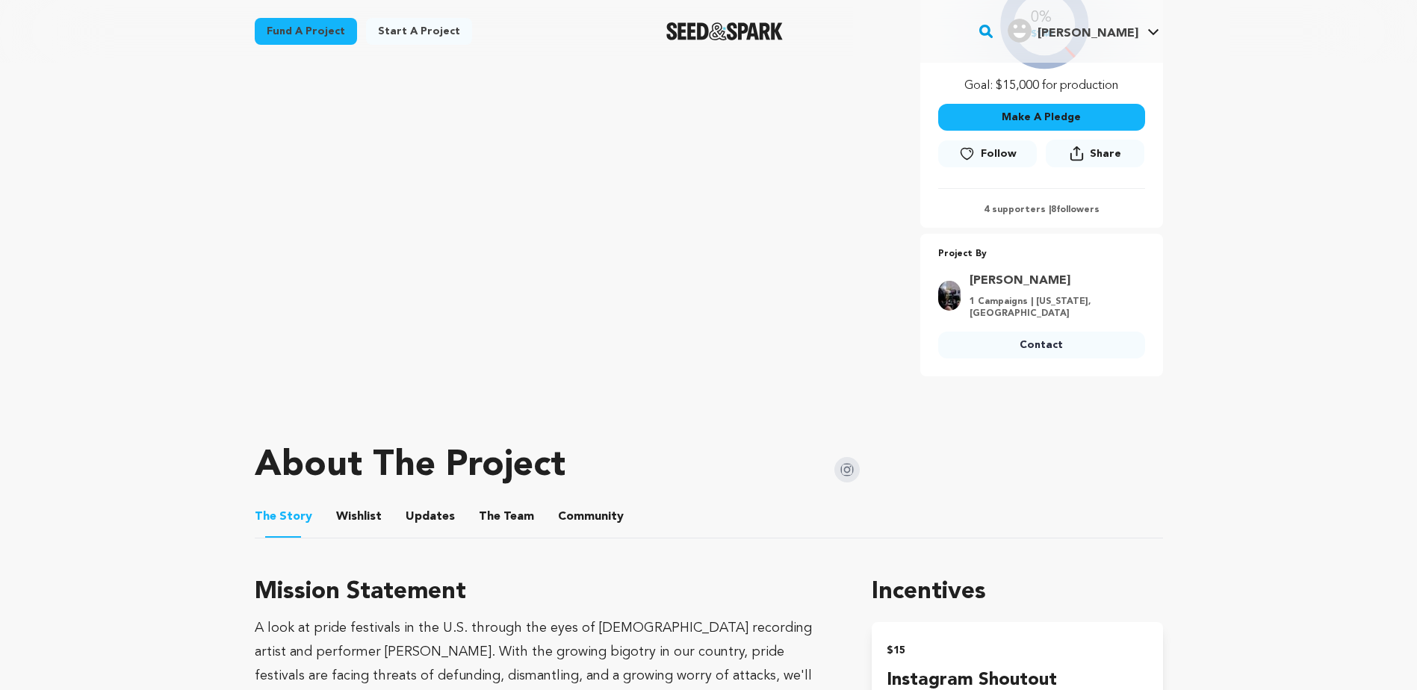
scroll to position [299, 0]
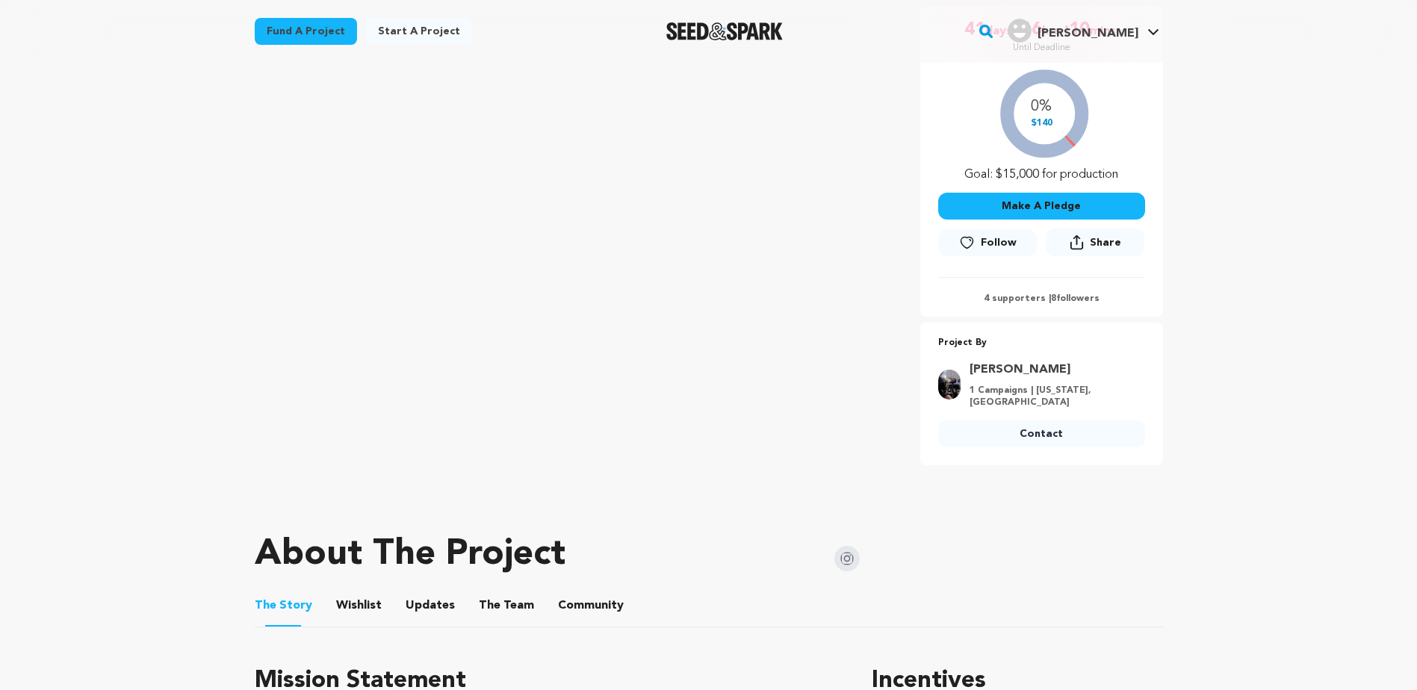
click at [558, 616] on li "Community Community" at bounding box center [591, 606] width 66 height 42
click at [588, 605] on button "Community" at bounding box center [591, 609] width 36 height 36
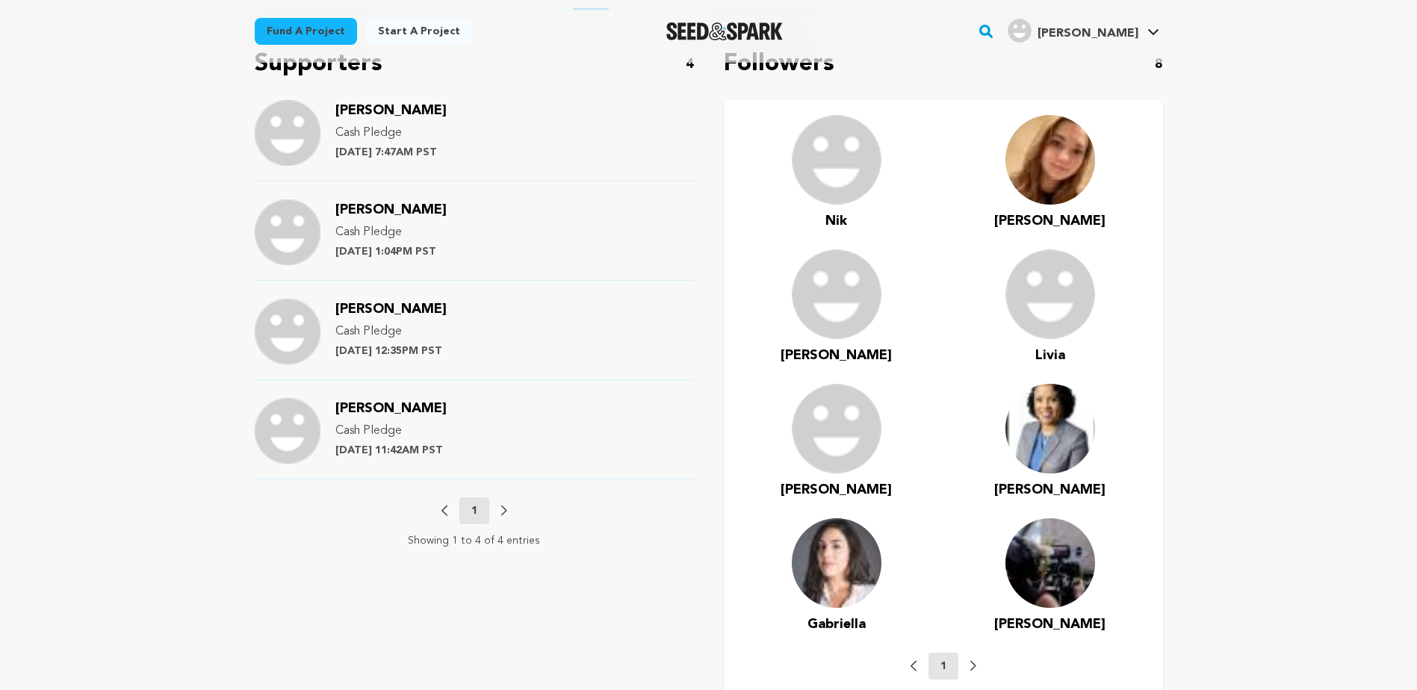
scroll to position [822, 0]
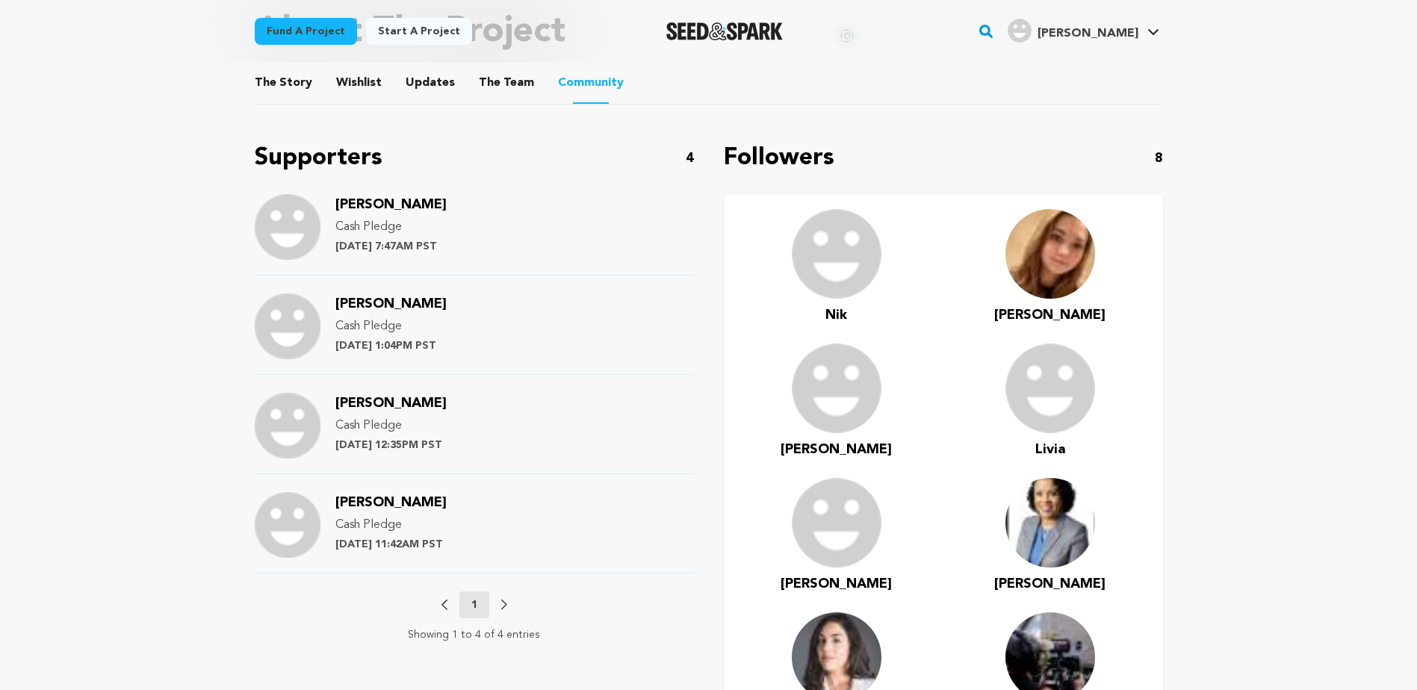
click at [844, 409] on img at bounding box center [837, 389] width 90 height 90
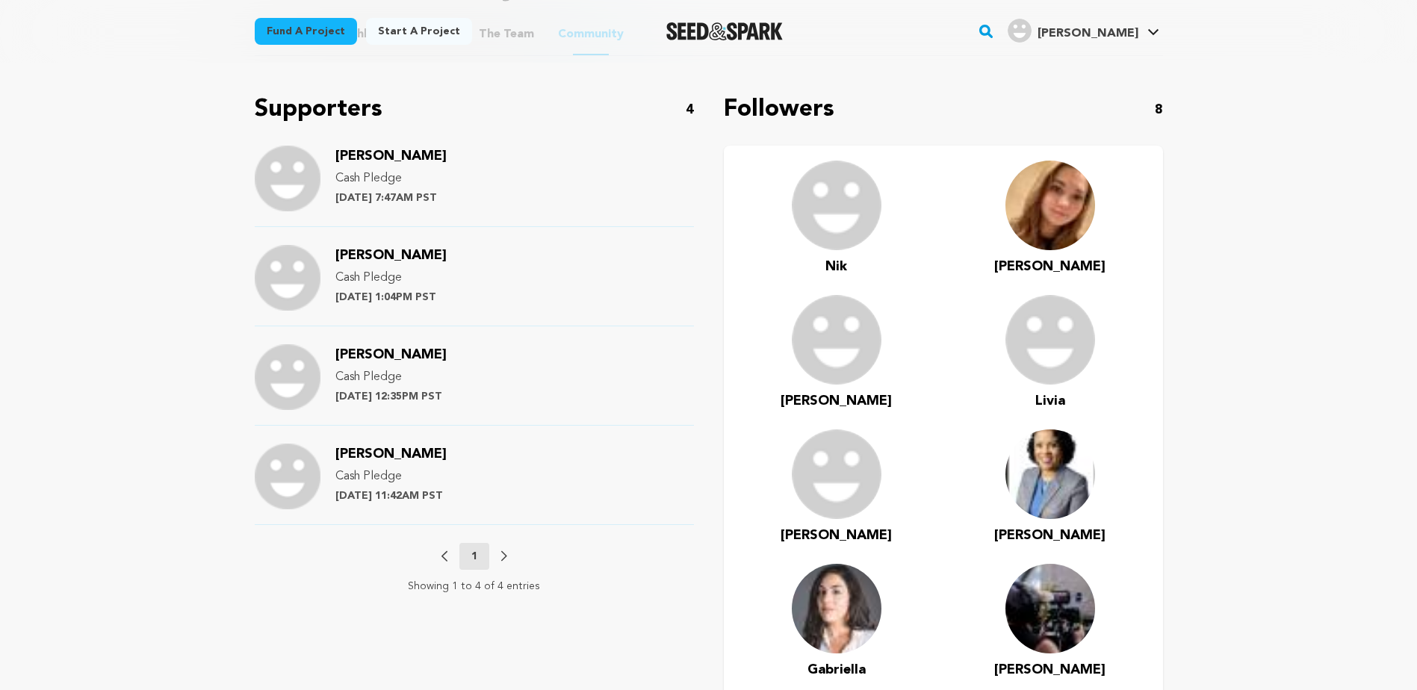
scroll to position [896, 0]
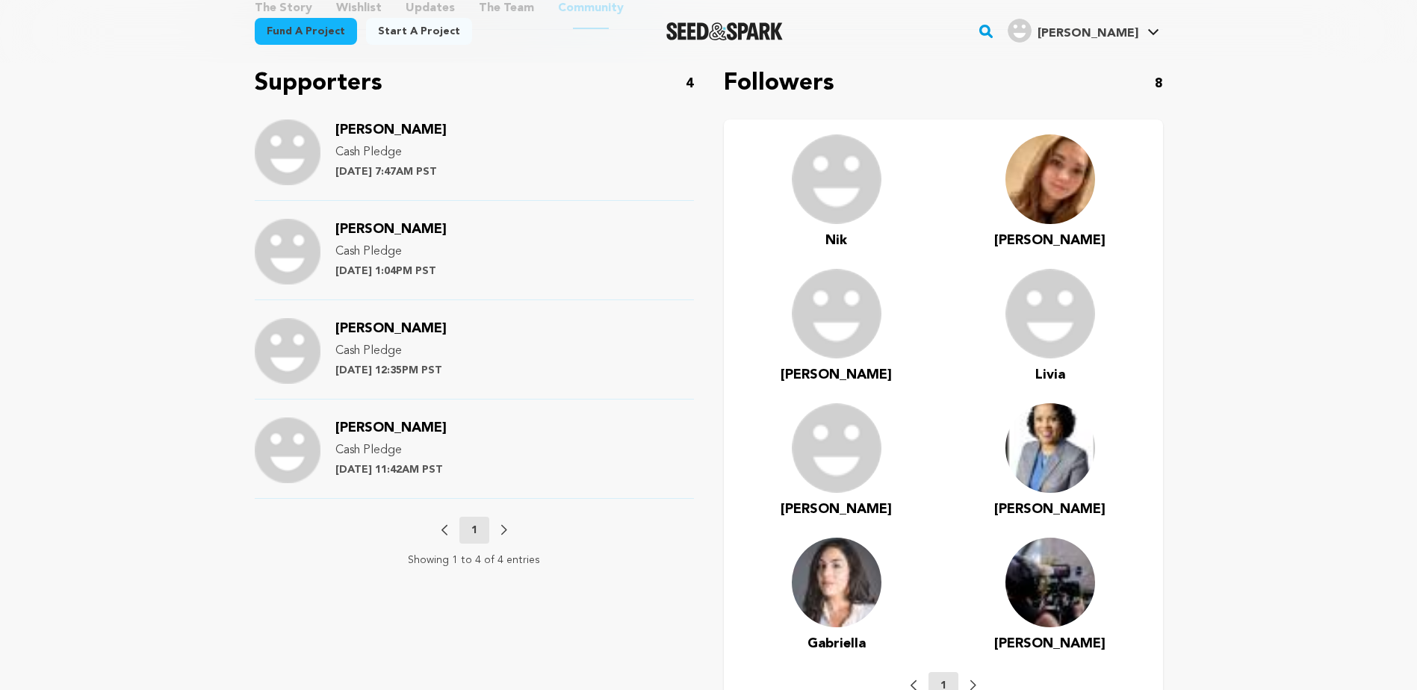
click at [500, 531] on div "Previous 1 Next" at bounding box center [474, 530] width 66 height 27
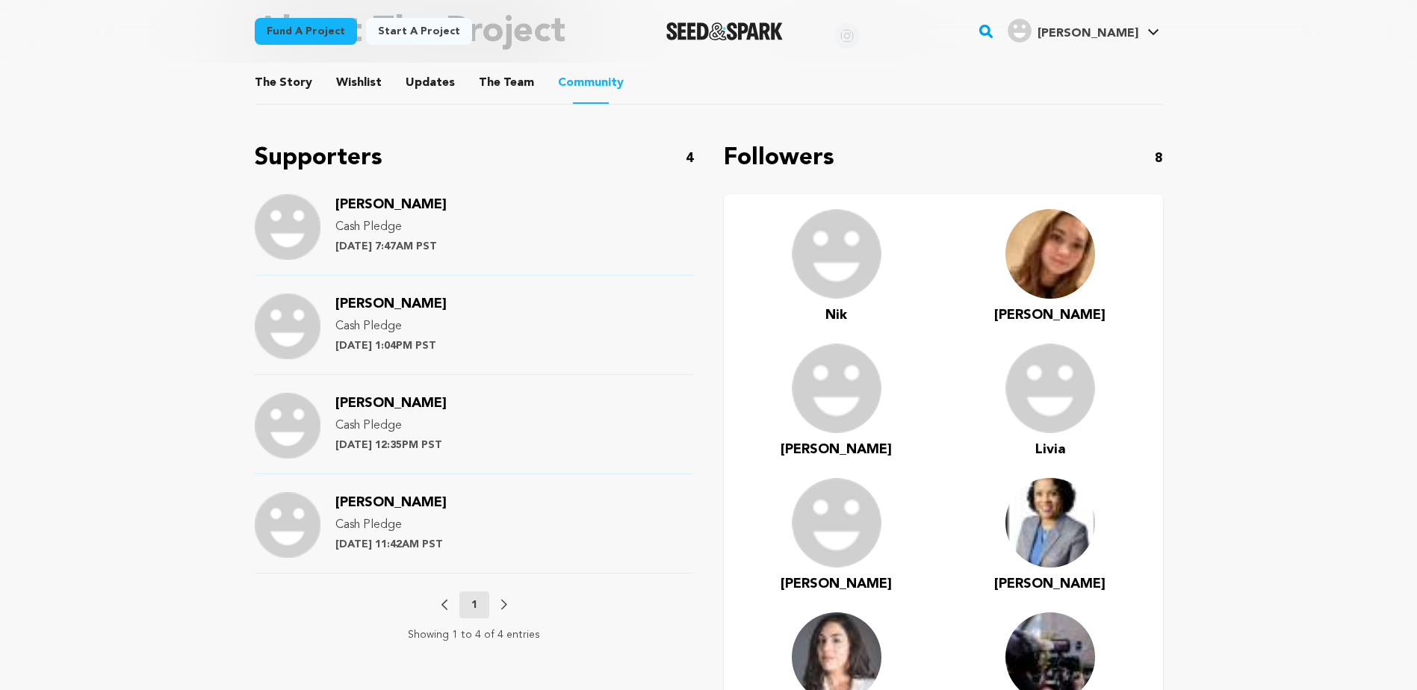
scroll to position [747, 0]
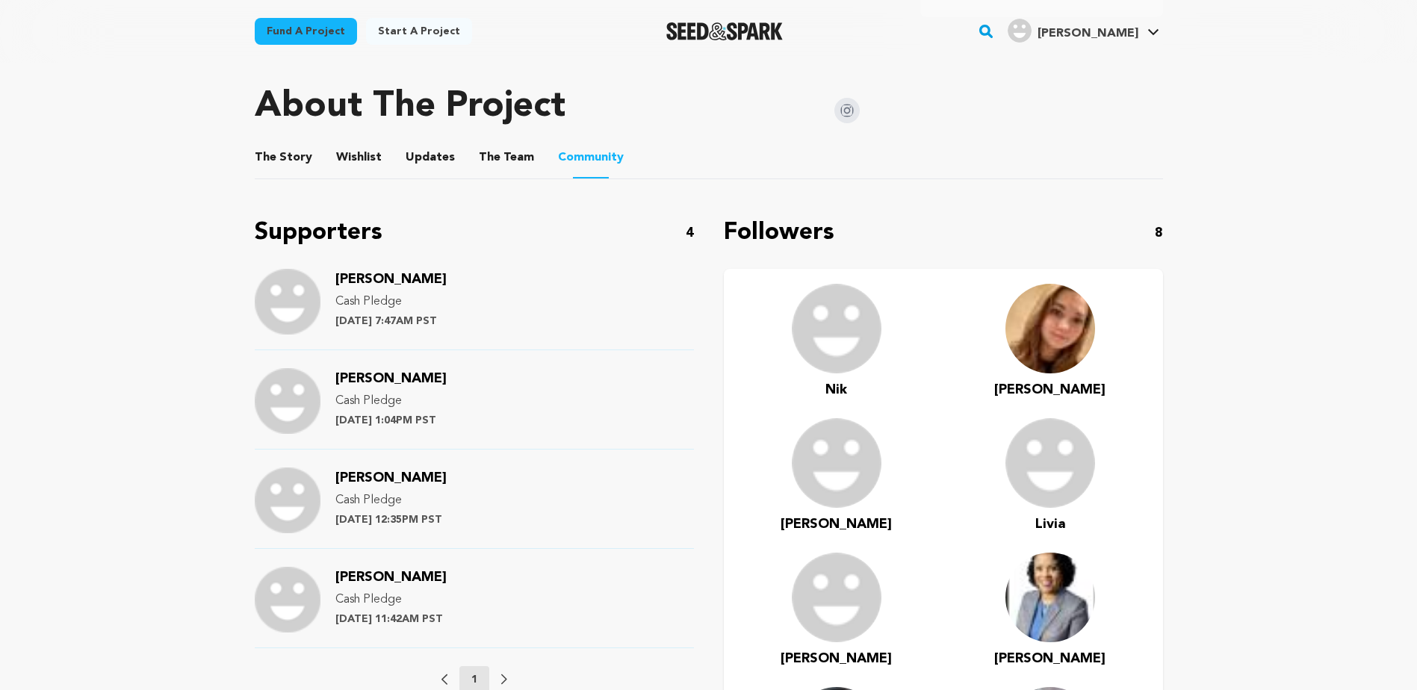
drag, startPoint x: 252, startPoint y: 235, endPoint x: 563, endPoint y: 629, distance: 501.7
click at [563, 629] on div "Fund a project Project details Say [DEMOGRAPHIC_DATA]: The Faces of Pride [GEOG…" at bounding box center [709, 120] width 956 height 1608
click at [154, 463] on main "Fund a project Start a project Search" at bounding box center [708, 280] width 1417 height 2054
drag, startPoint x: 226, startPoint y: 236, endPoint x: 551, endPoint y: 615, distance: 498.6
click at [551, 615] on main "Fund a project Start a project Search" at bounding box center [708, 280] width 1417 height 2054
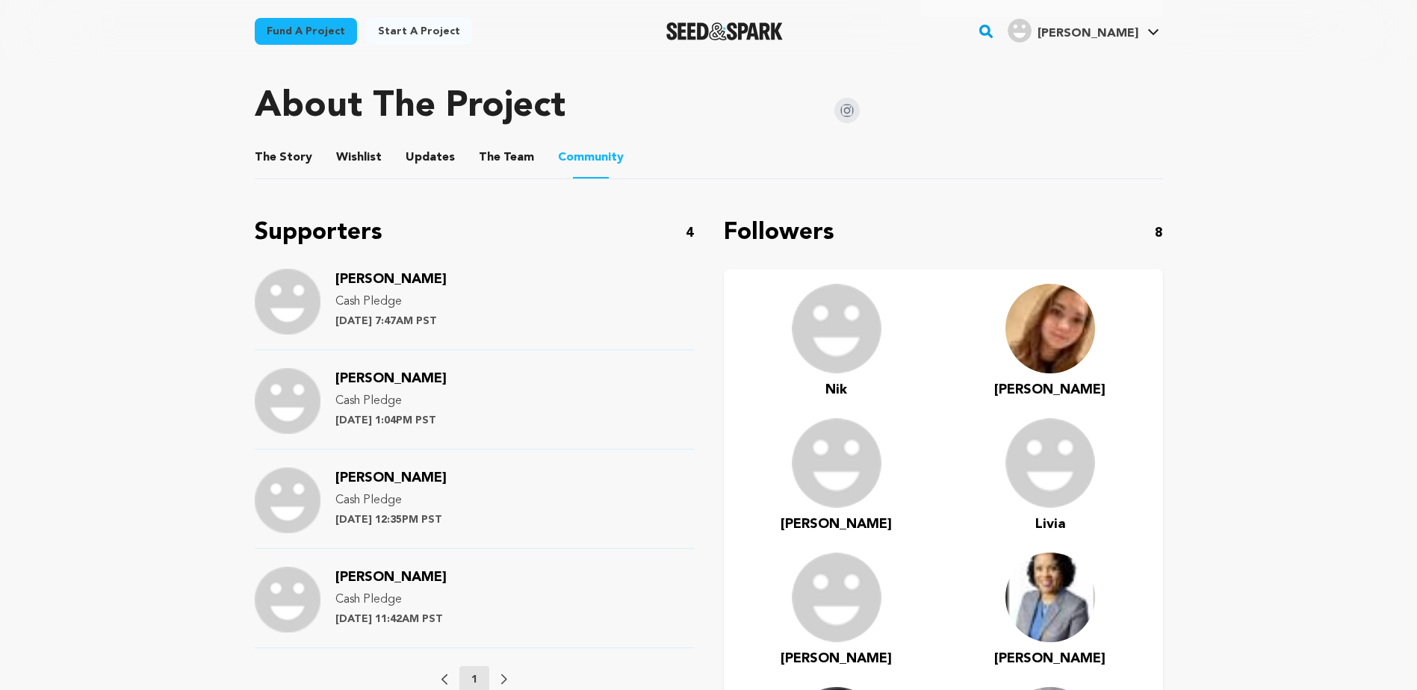
click at [171, 394] on main "Fund a project Start a project Search" at bounding box center [708, 280] width 1417 height 2054
